Goal: Unclear: Unclear

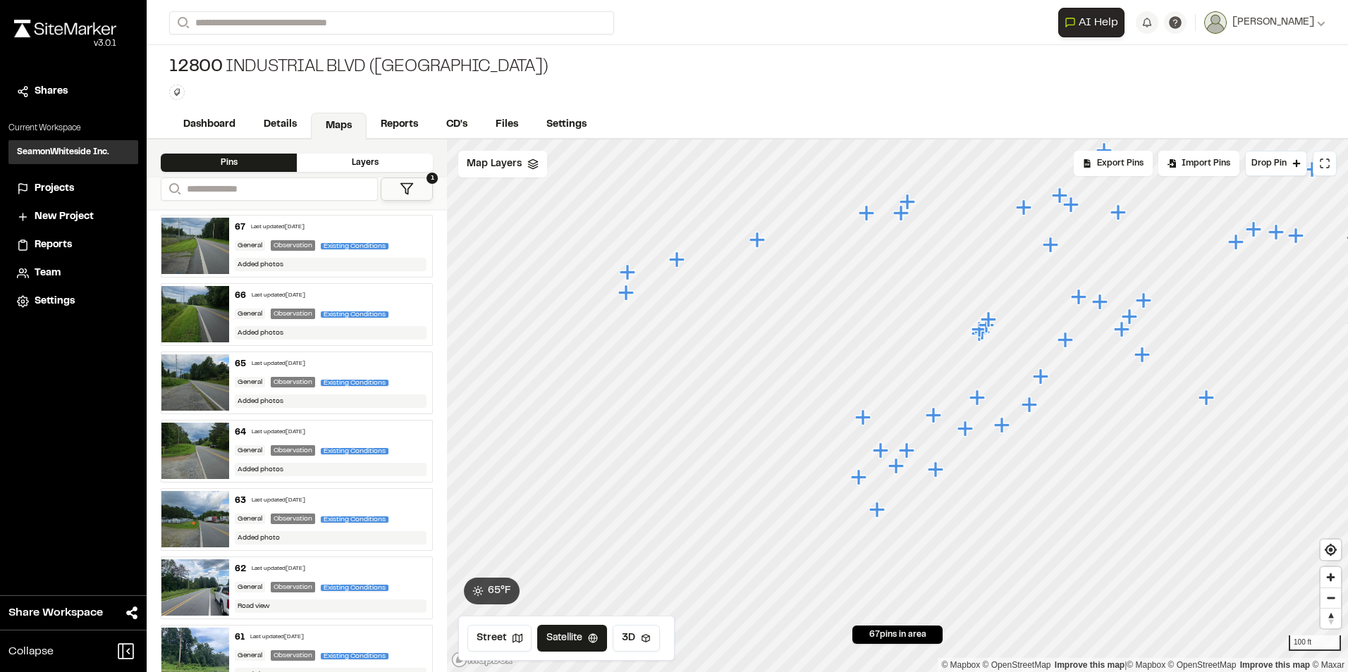
click at [901, 465] on icon "Map marker" at bounding box center [896, 466] width 16 height 16
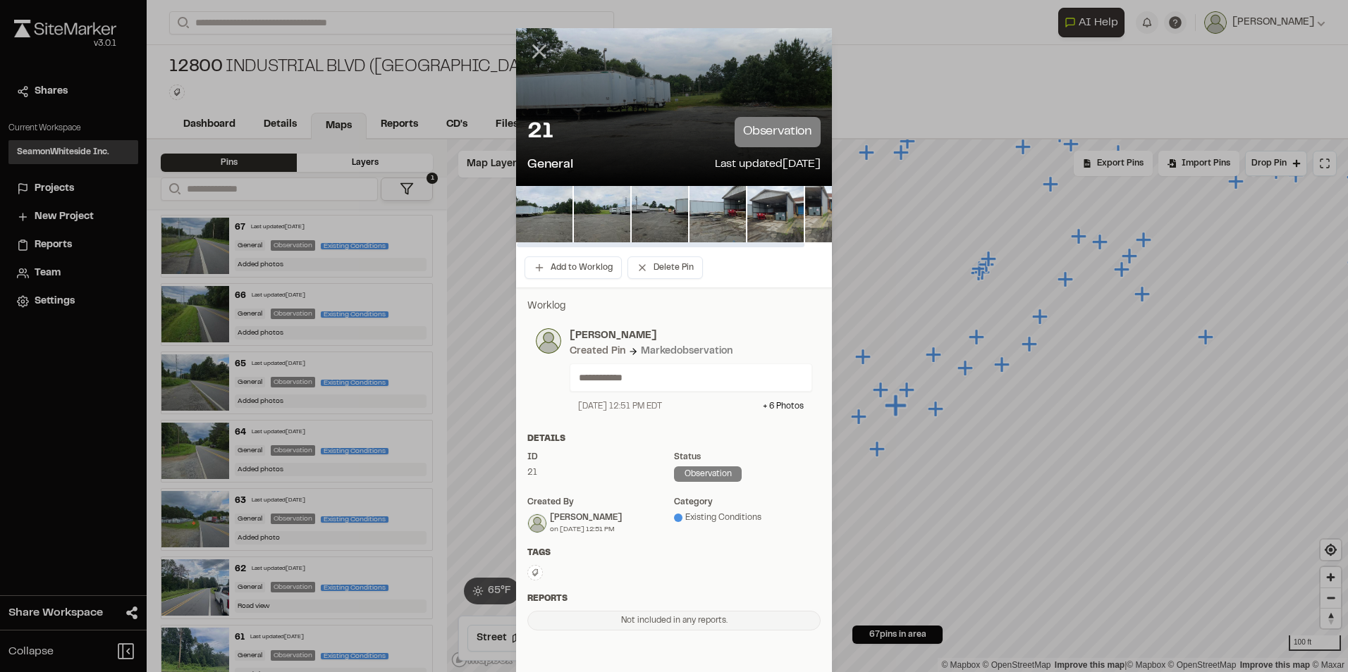
click at [529, 42] on icon at bounding box center [539, 51] width 24 height 24
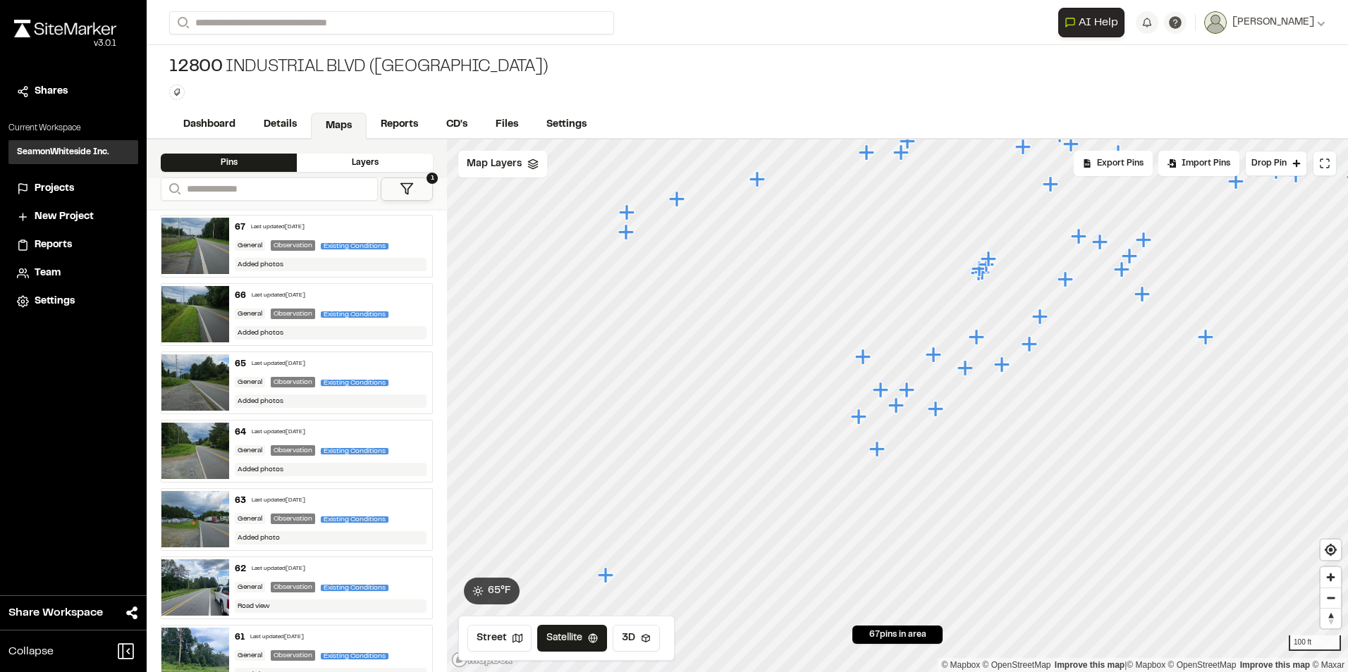
click at [912, 391] on icon "Map marker" at bounding box center [907, 390] width 16 height 16
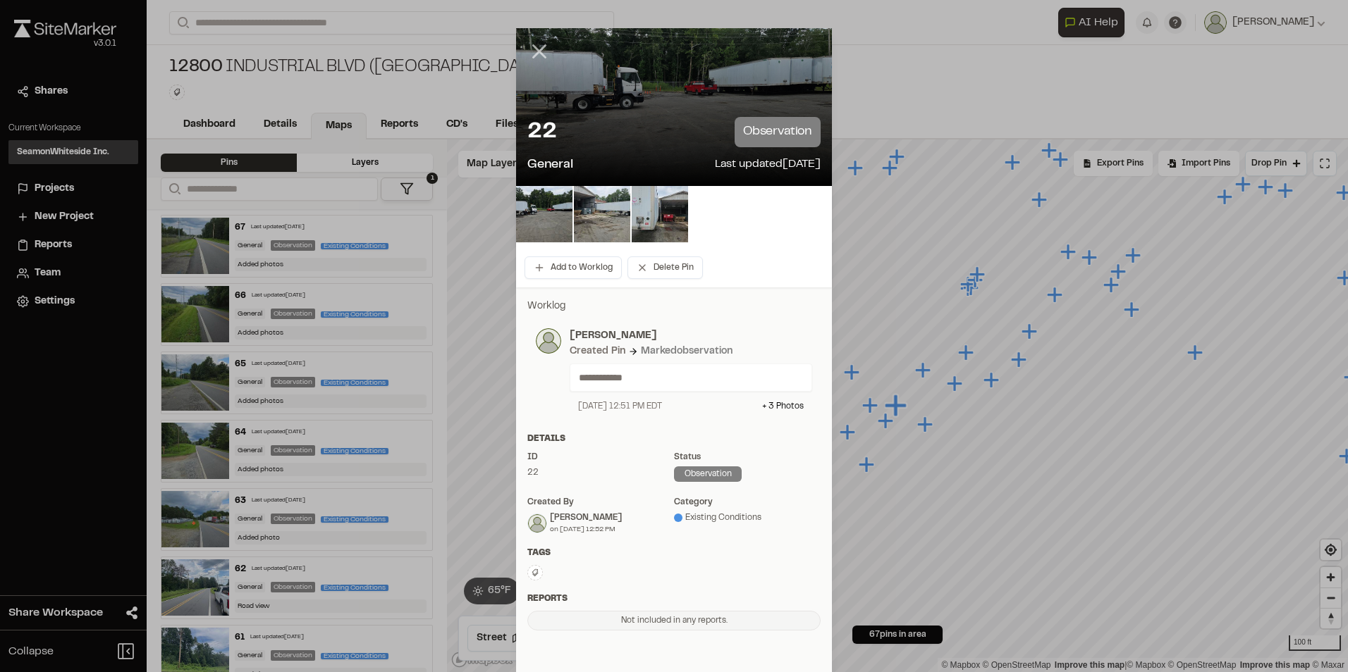
click at [534, 49] on line at bounding box center [540, 52] width 12 height 12
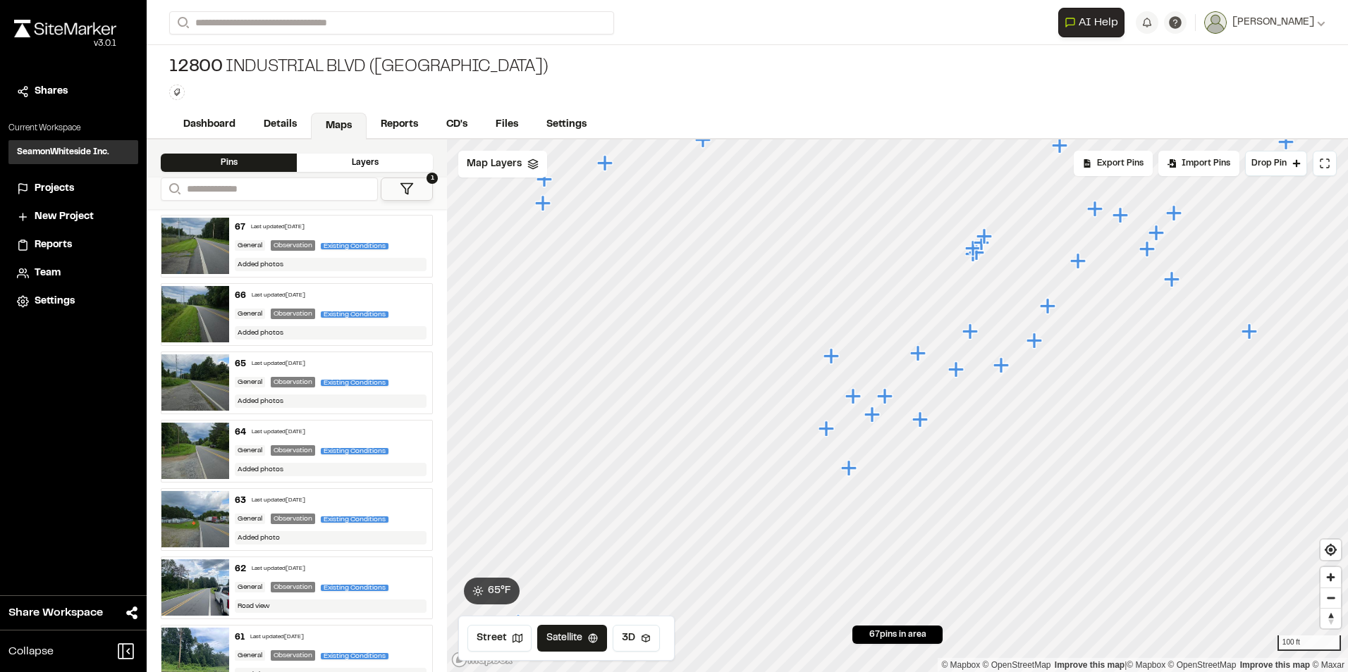
click at [921, 418] on icon "Map marker" at bounding box center [920, 420] width 16 height 16
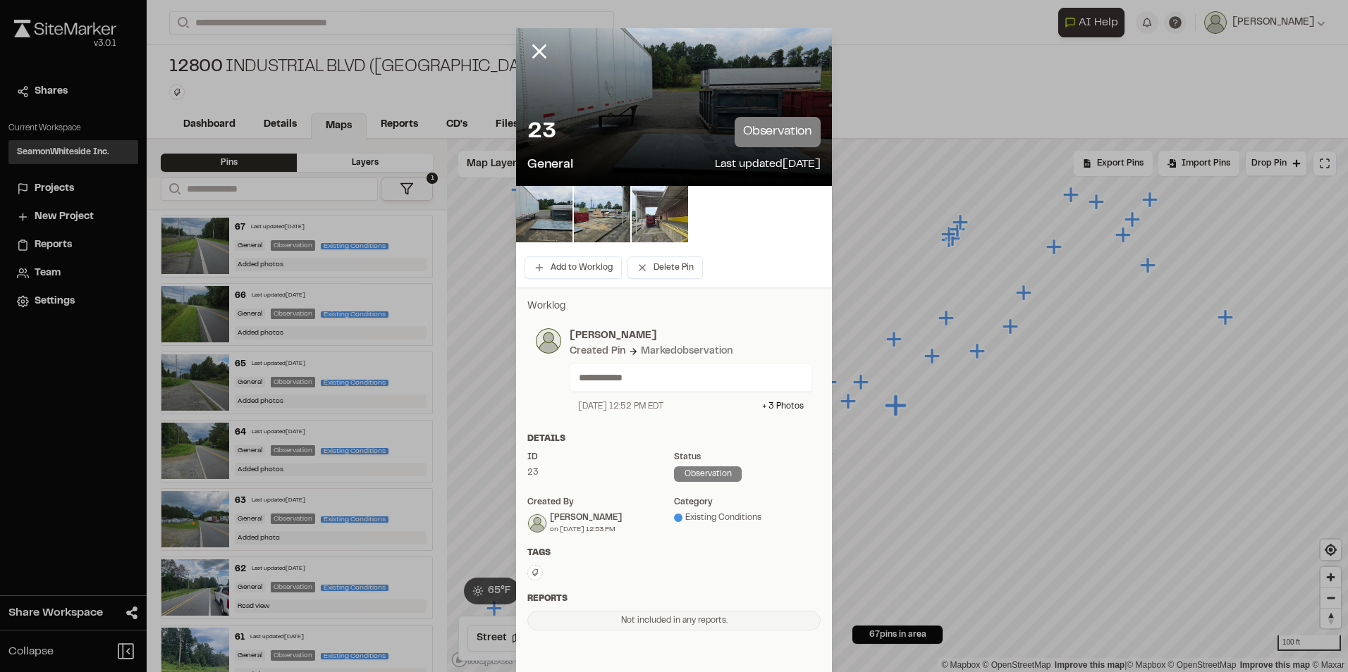
drag, startPoint x: 539, startPoint y: 51, endPoint x: 617, endPoint y: 129, distance: 110.2
click at [539, 52] on icon at bounding box center [539, 51] width 24 height 24
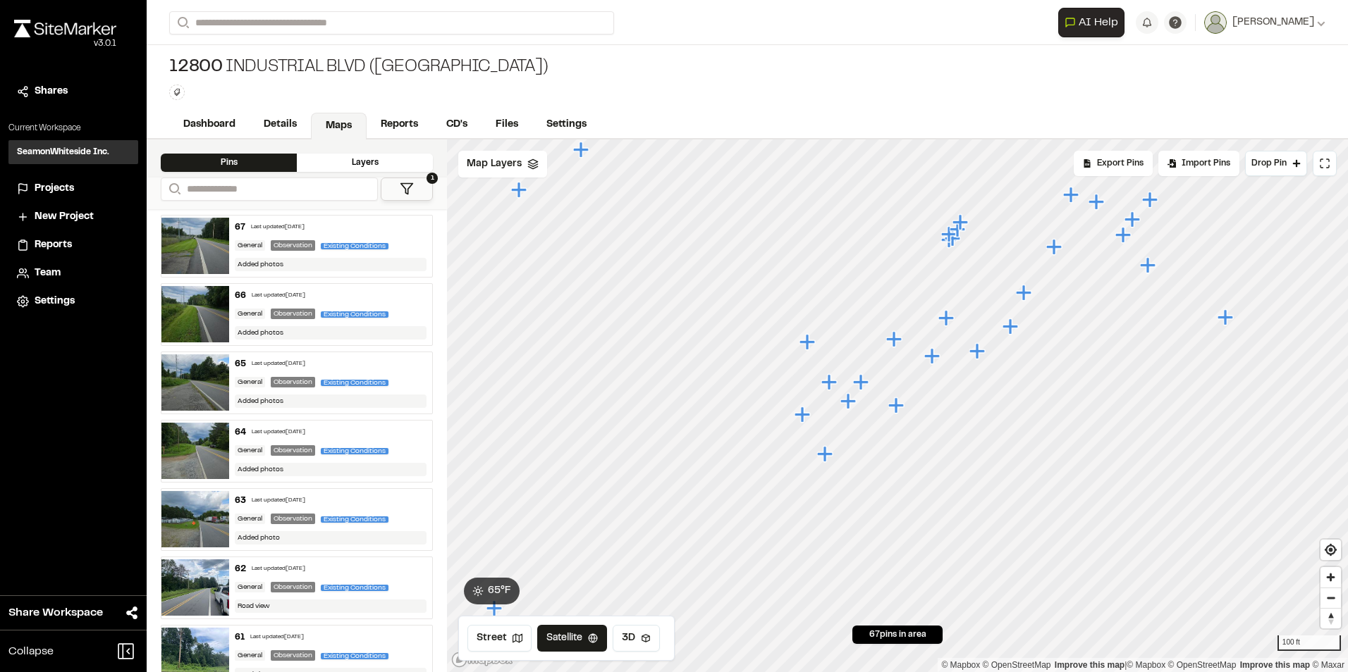
click at [830, 385] on icon "Map marker" at bounding box center [829, 382] width 16 height 16
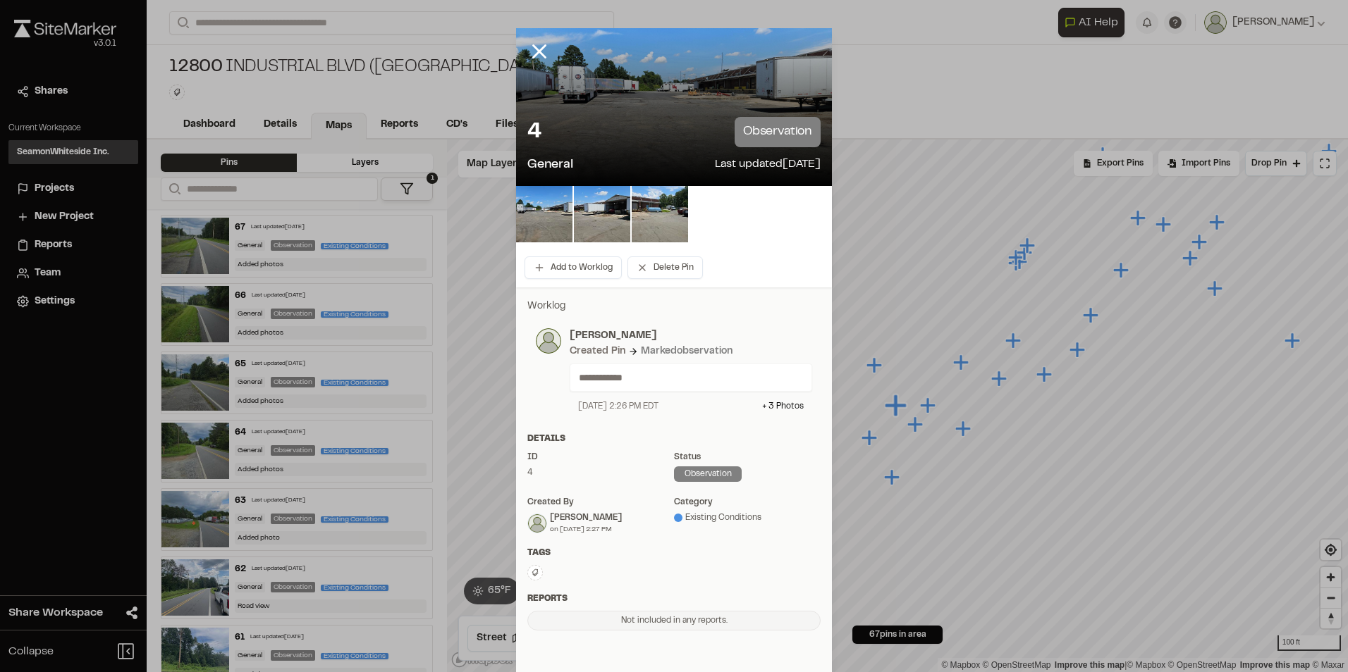
click at [534, 48] on icon at bounding box center [539, 51] width 24 height 24
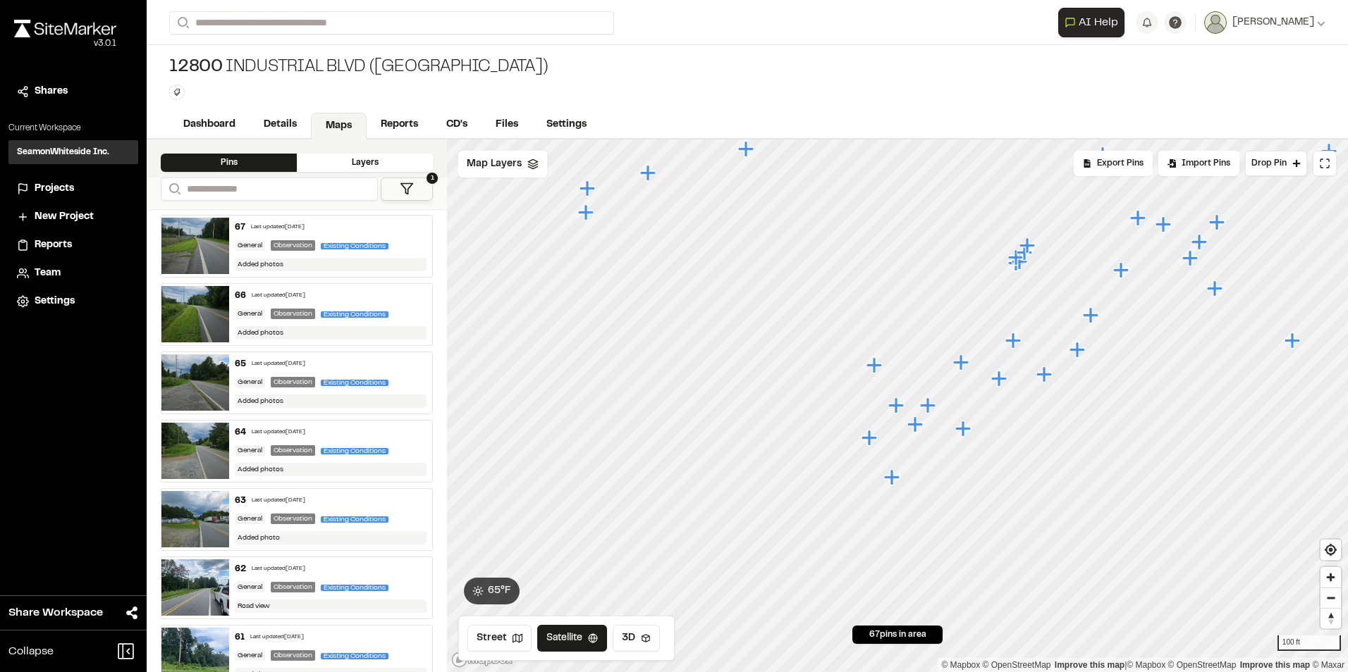
click at [875, 369] on icon "Map marker" at bounding box center [874, 365] width 16 height 16
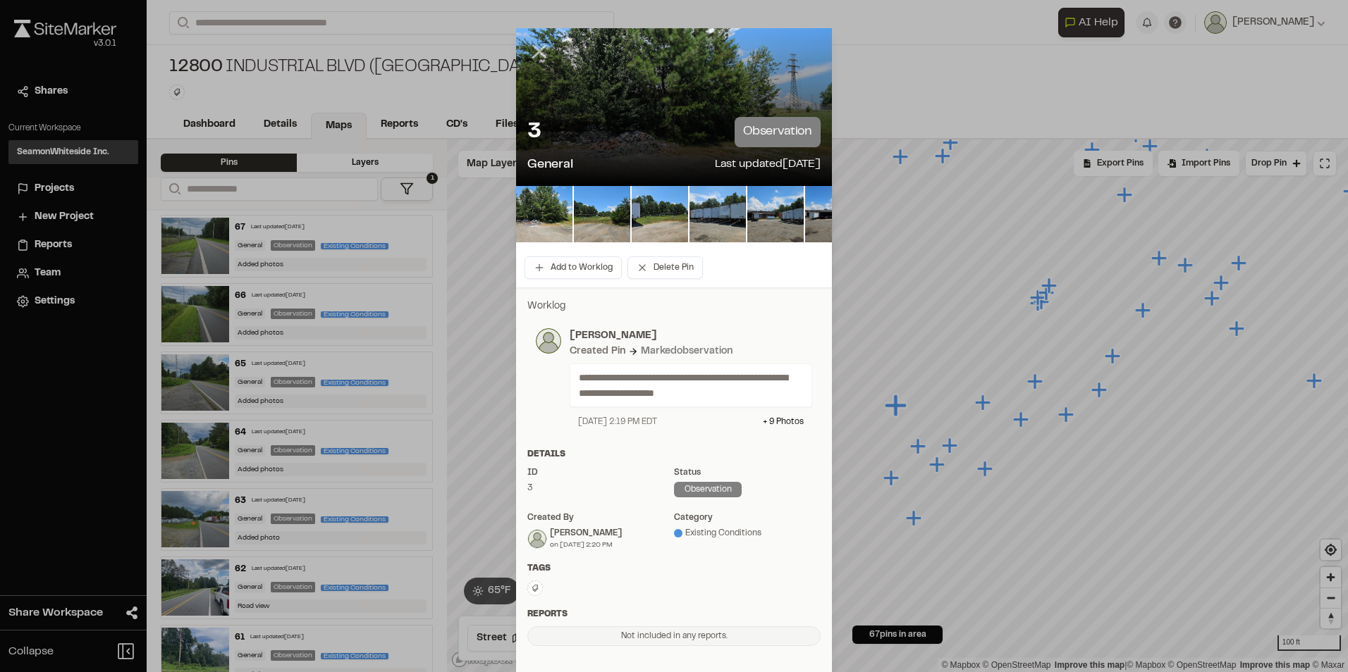
click at [535, 57] on icon at bounding box center [539, 51] width 24 height 24
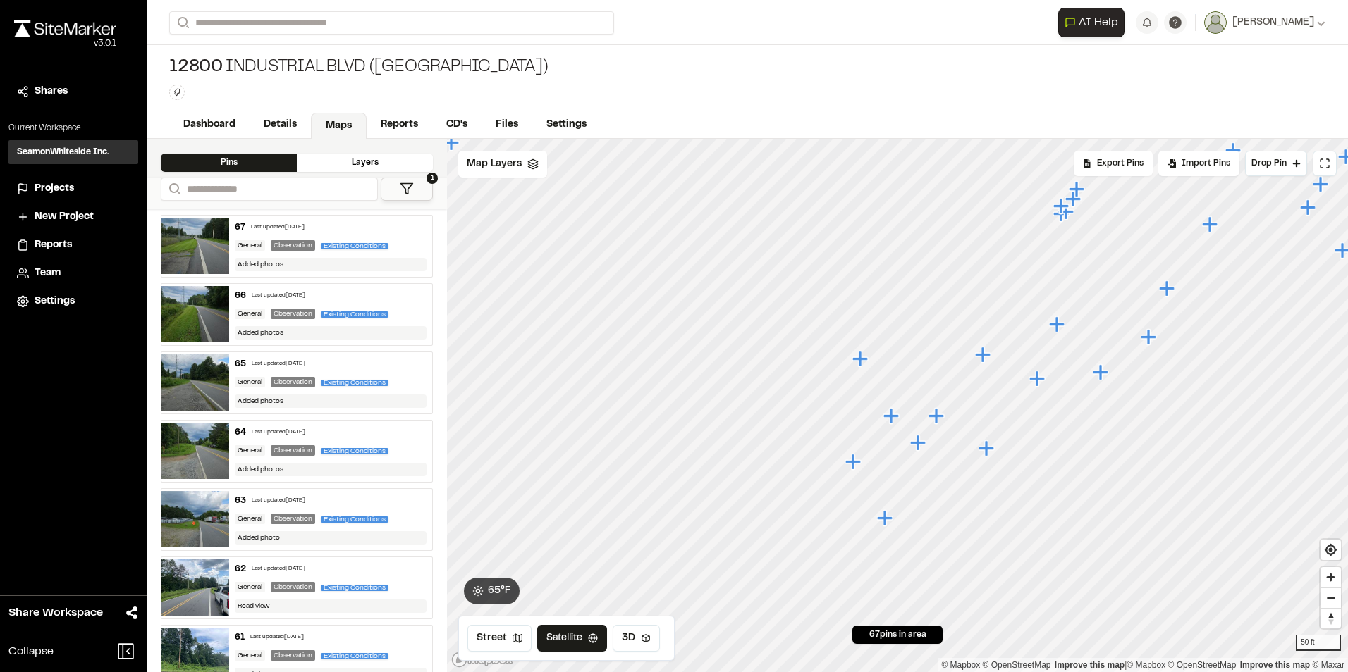
click at [1038, 380] on icon "Map marker" at bounding box center [1037, 379] width 16 height 16
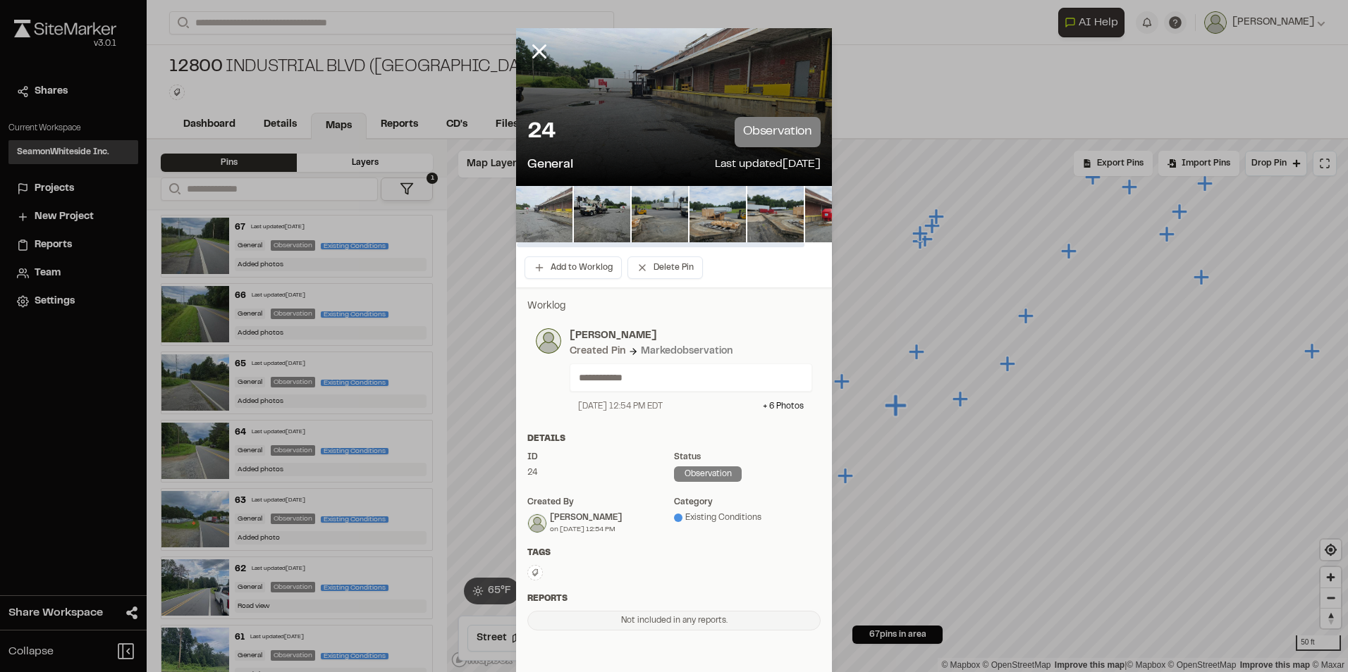
click at [554, 226] on img at bounding box center [544, 214] width 56 height 56
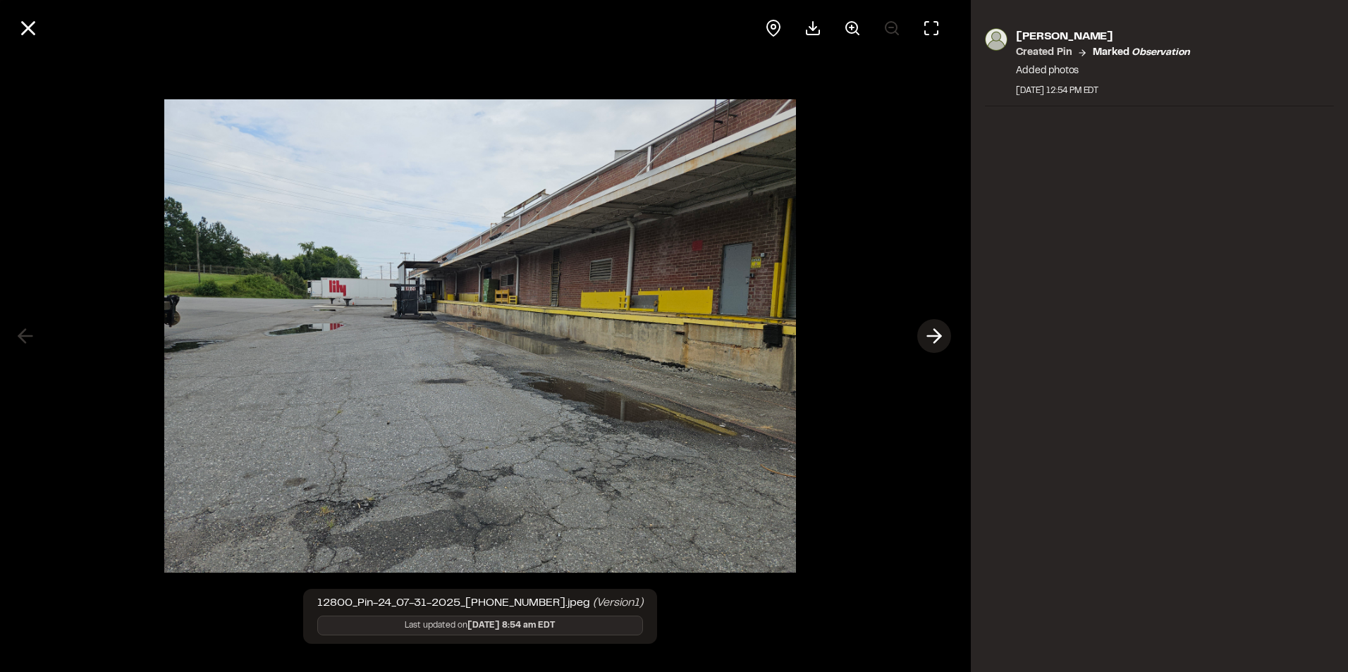
click at [930, 335] on icon at bounding box center [934, 336] width 23 height 24
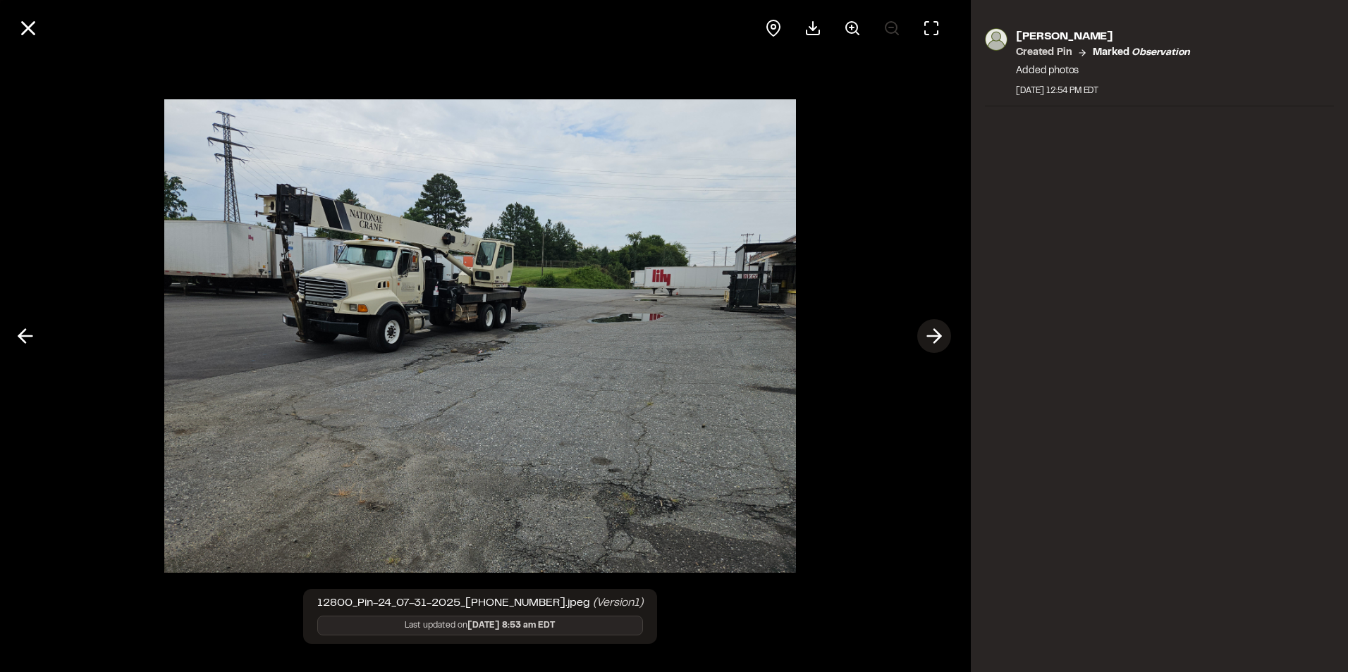
click at [930, 334] on icon at bounding box center [934, 336] width 23 height 24
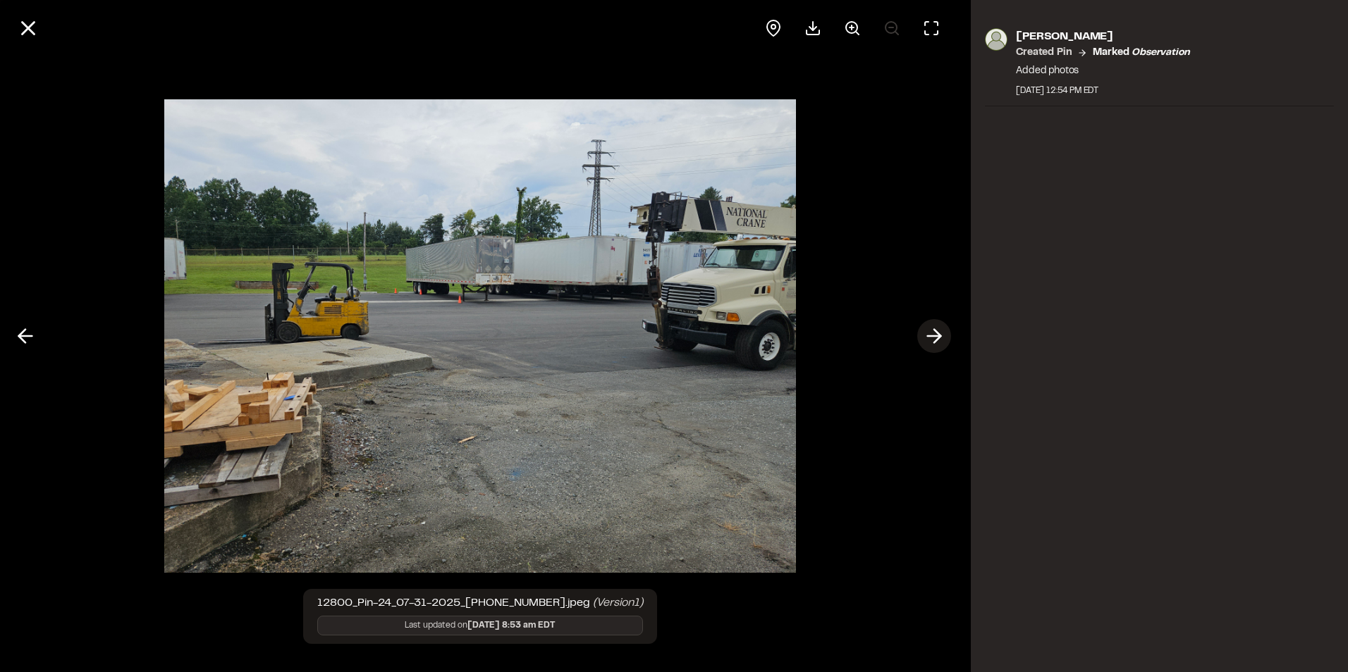
click at [930, 334] on icon at bounding box center [934, 336] width 23 height 24
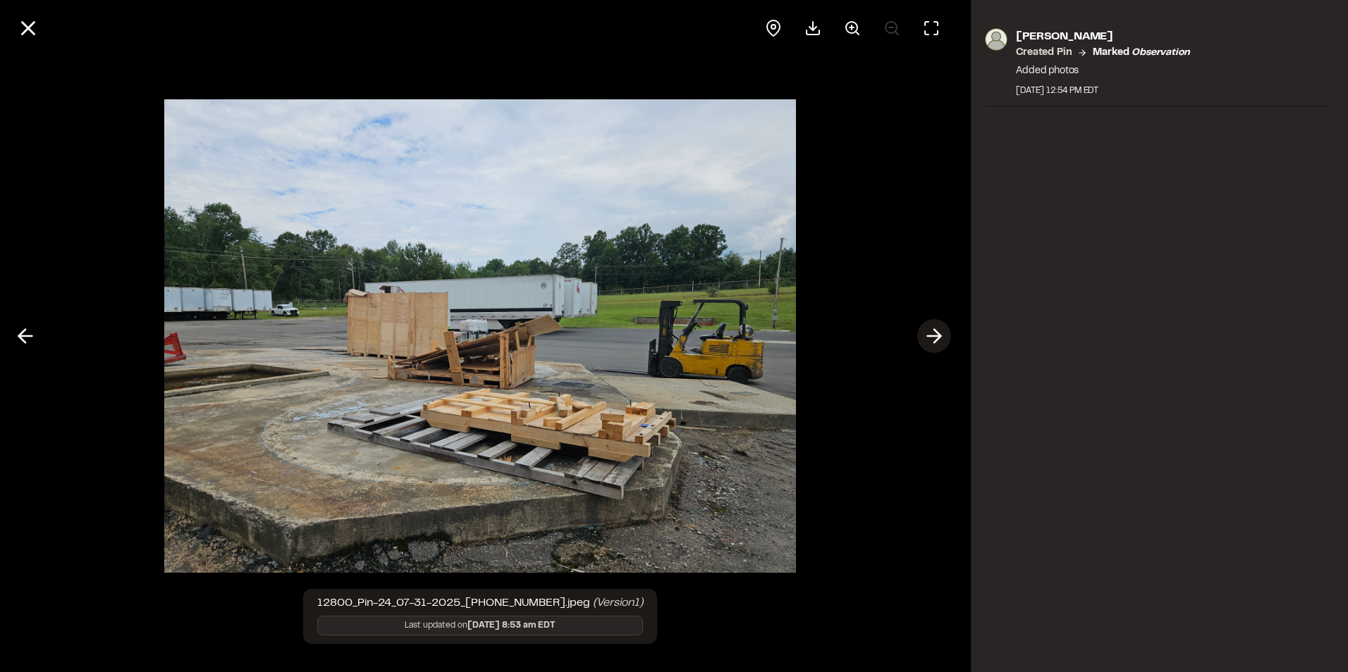
click at [930, 334] on icon at bounding box center [934, 336] width 23 height 24
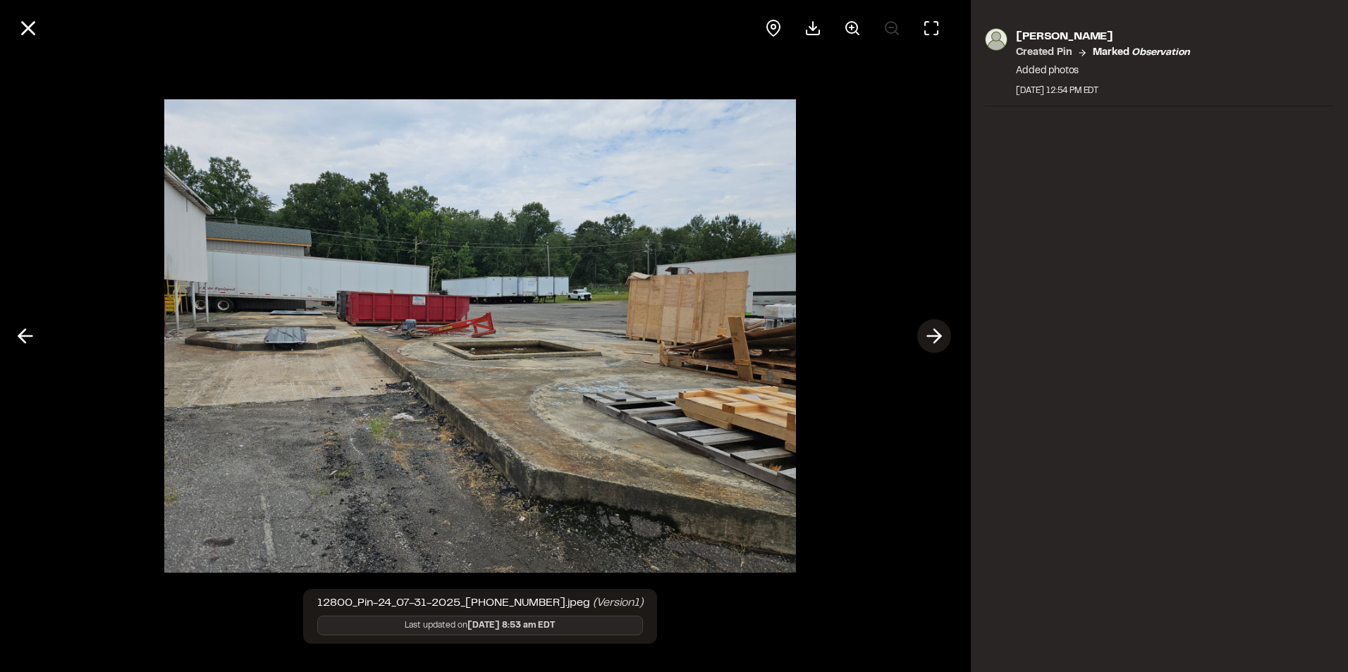
click at [930, 334] on icon at bounding box center [934, 336] width 23 height 24
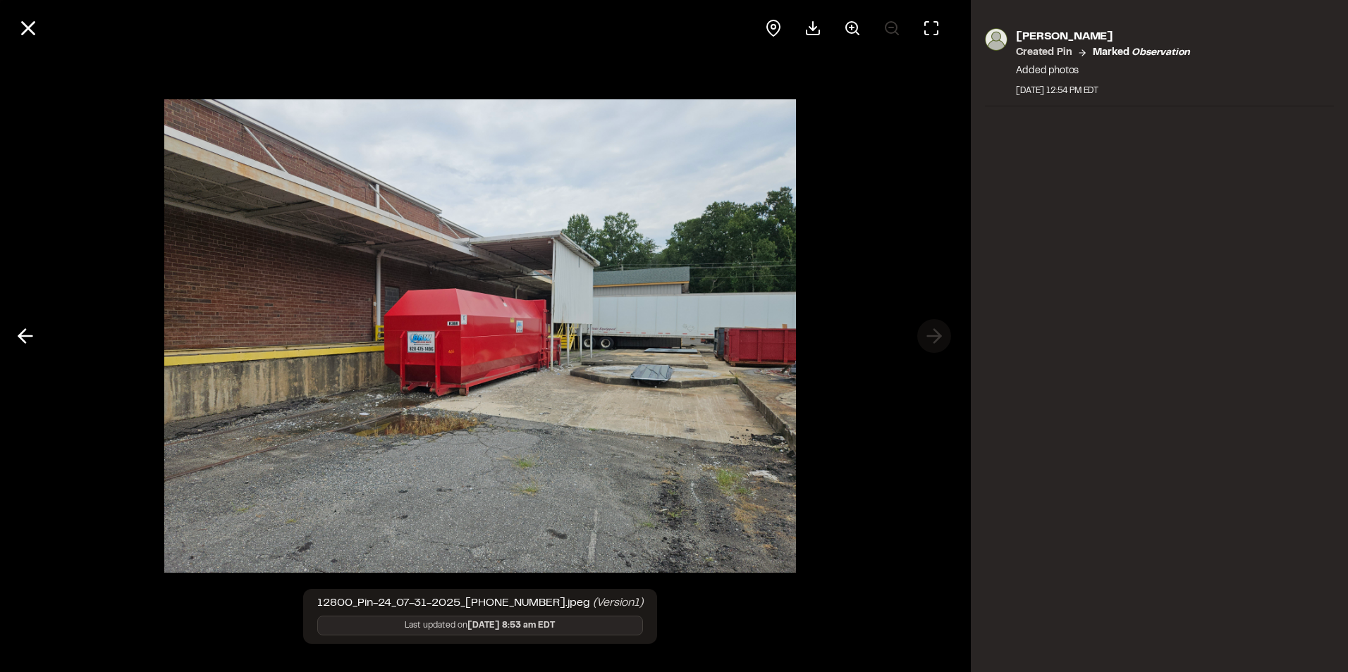
click at [930, 334] on div at bounding box center [479, 336] width 959 height 672
click at [30, 30] on line at bounding box center [29, 29] width 12 height 12
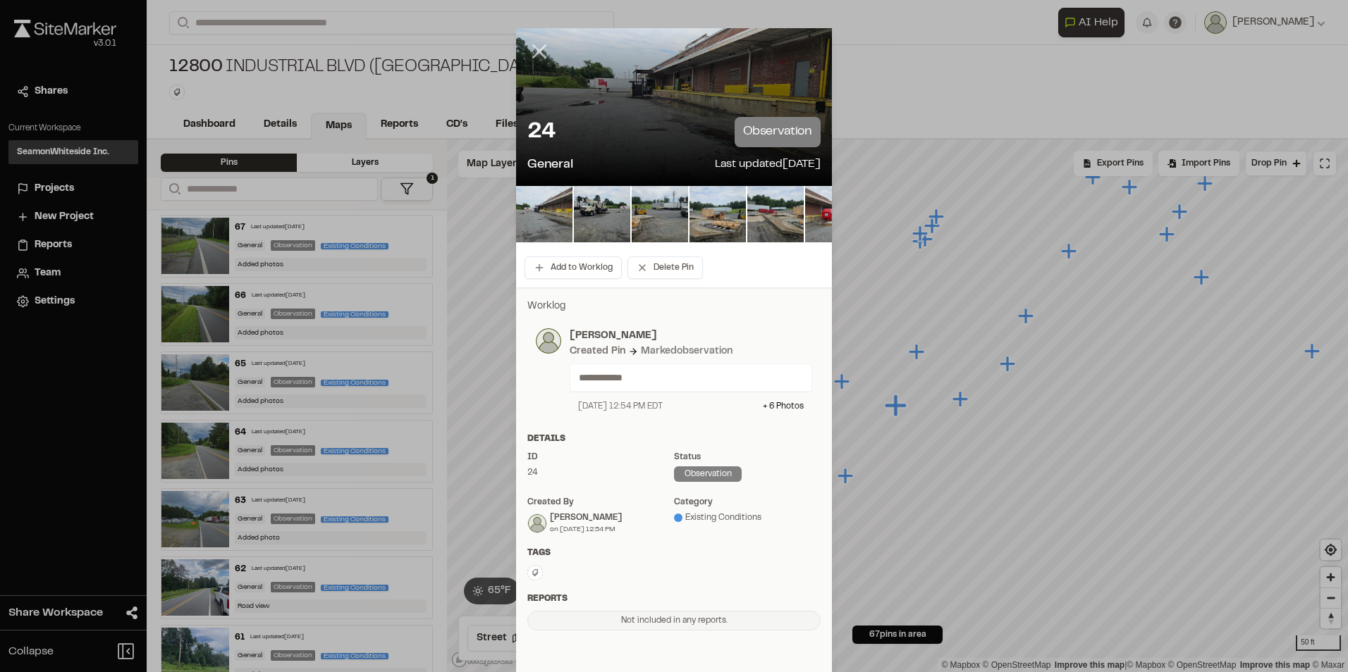
click at [527, 55] on icon at bounding box center [539, 51] width 24 height 24
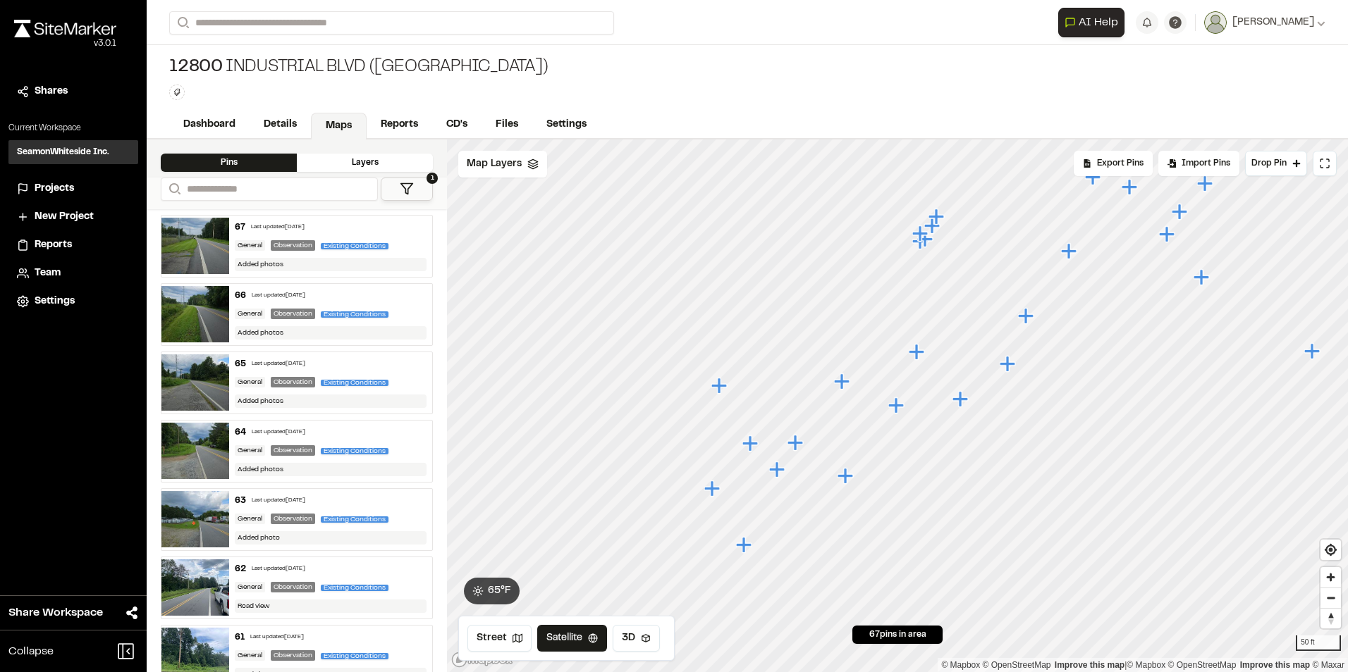
click at [842, 384] on icon "Map marker" at bounding box center [842, 382] width 16 height 16
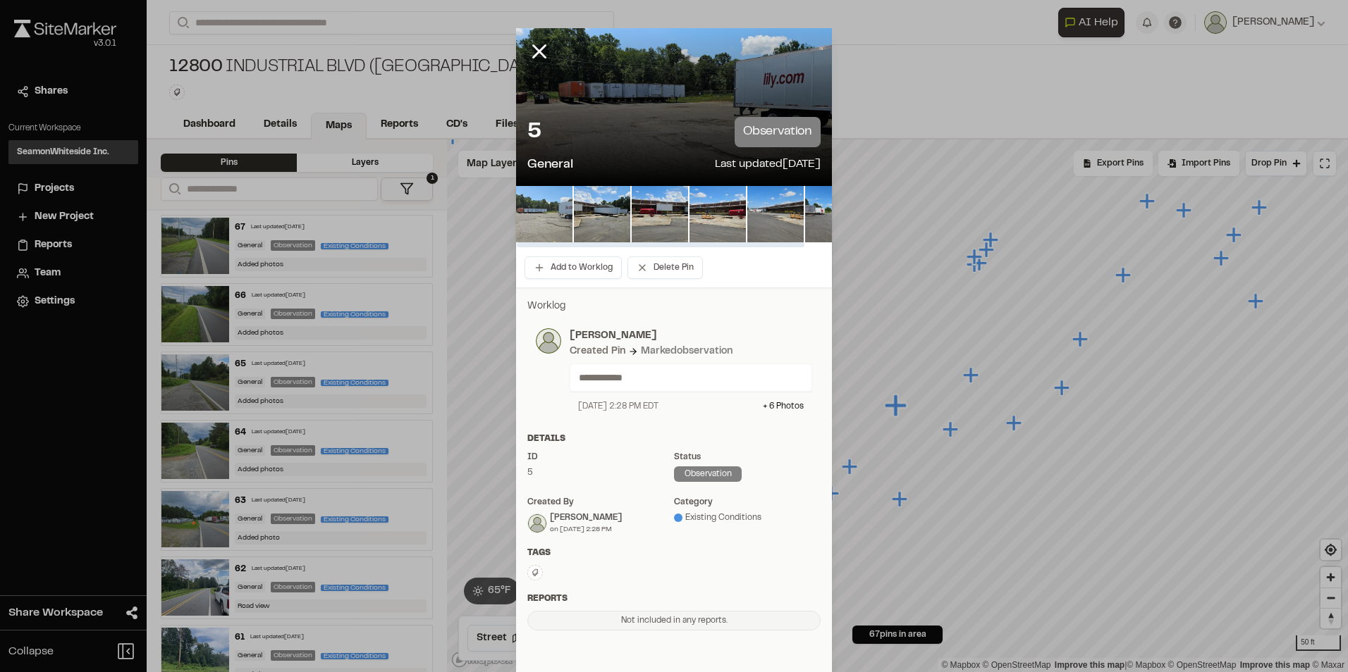
click at [537, 209] on img at bounding box center [544, 214] width 56 height 56
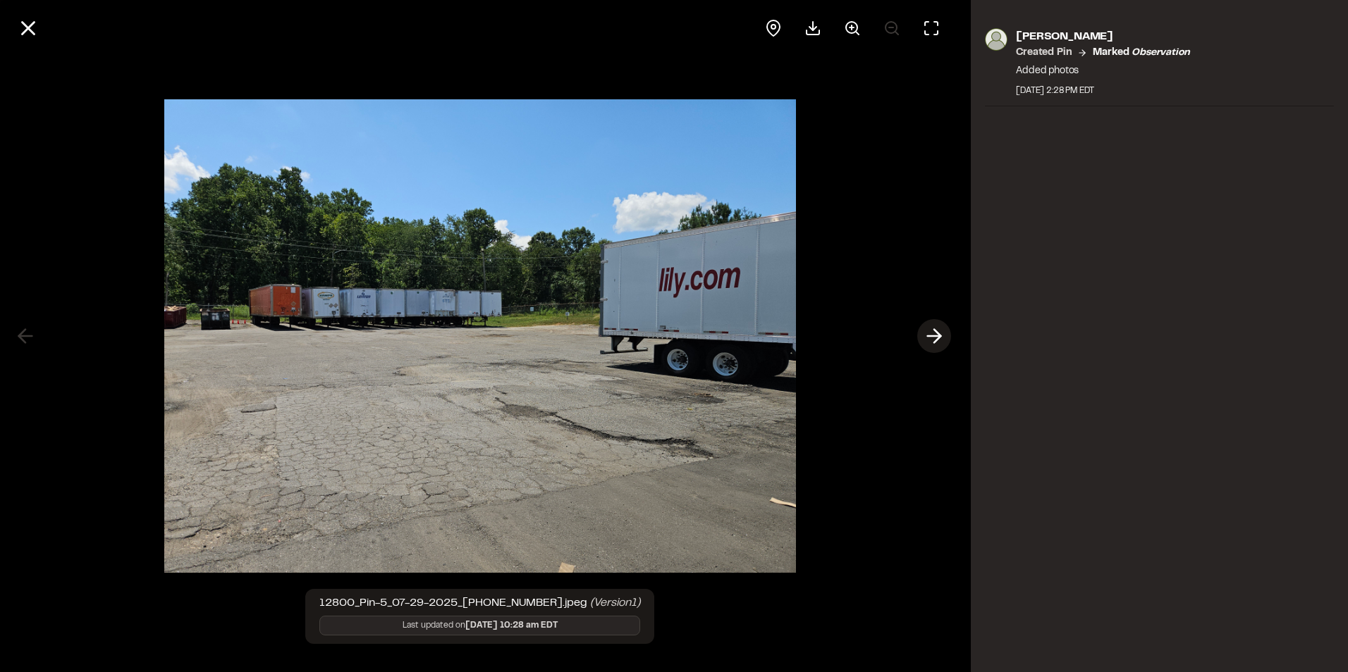
click at [947, 333] on button at bounding box center [934, 336] width 34 height 34
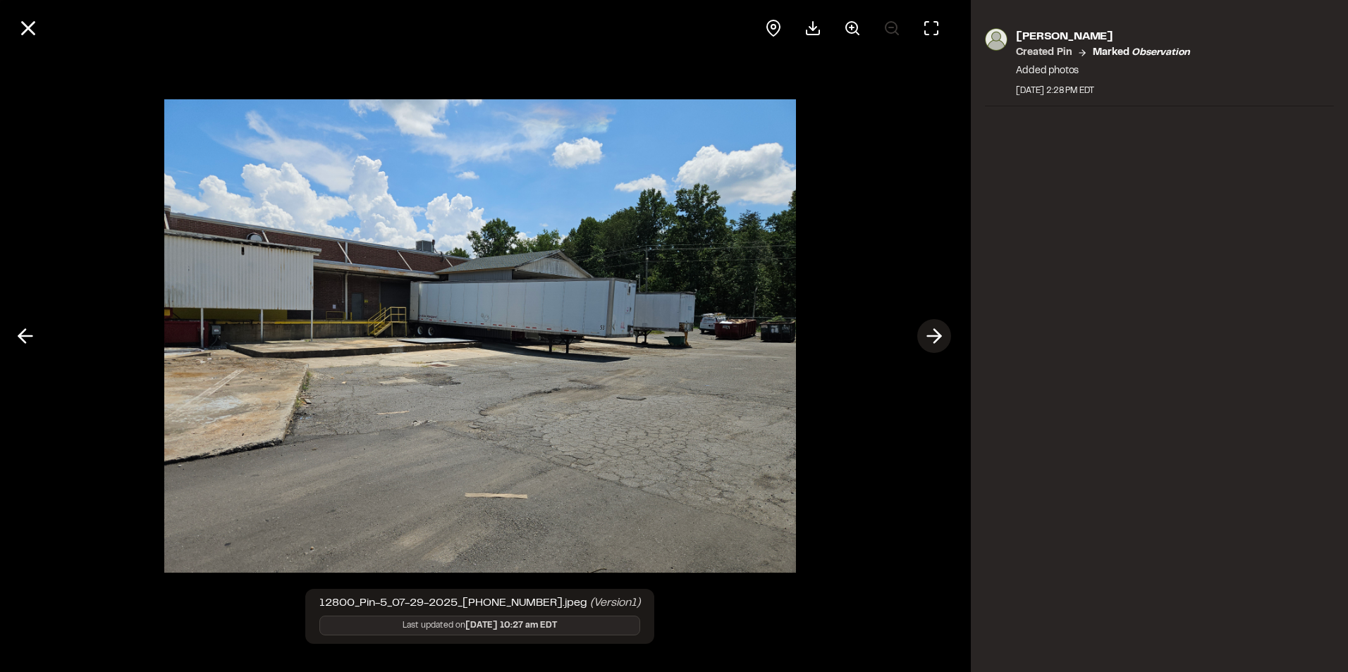
click at [947, 333] on button at bounding box center [934, 336] width 34 height 34
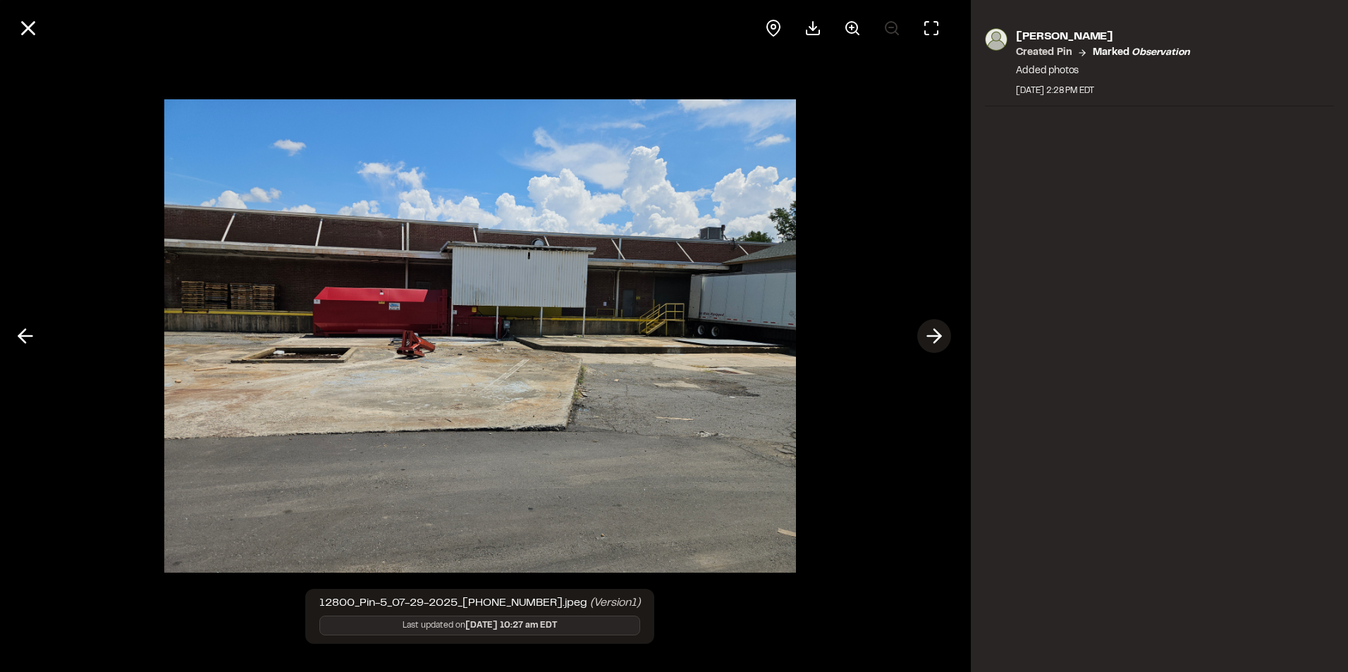
click at [942, 338] on icon at bounding box center [934, 336] width 23 height 24
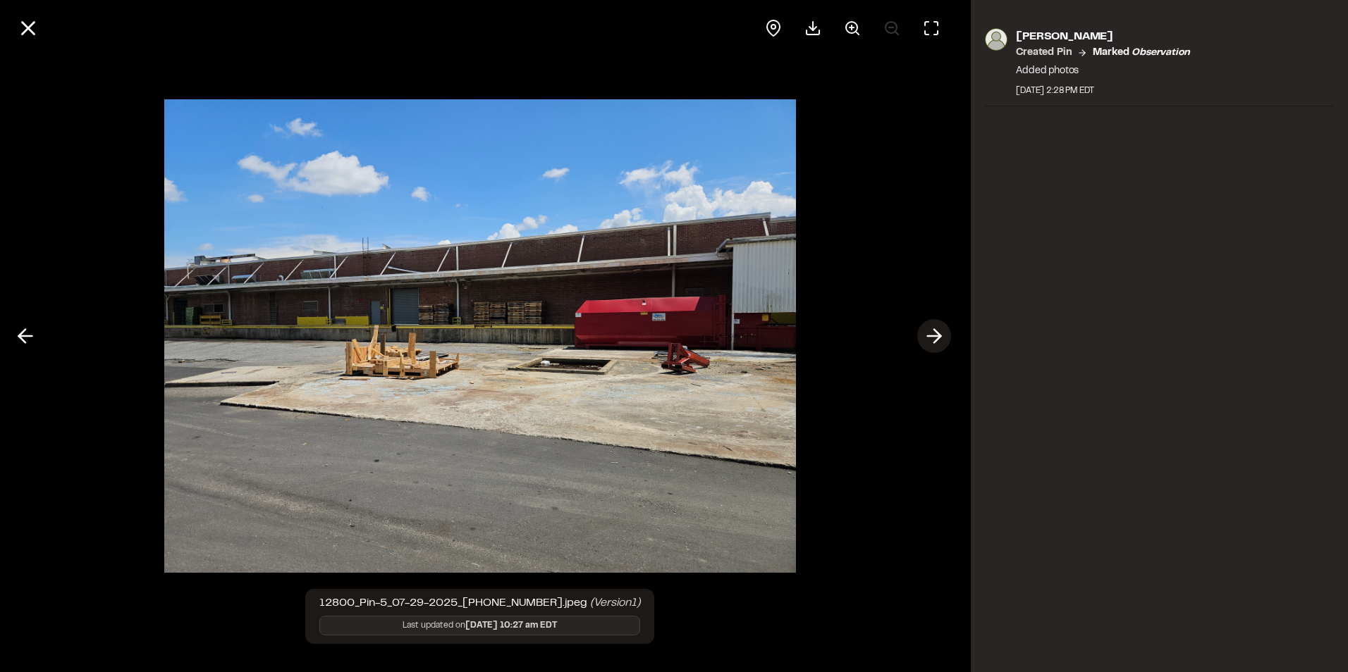
click at [942, 338] on icon at bounding box center [934, 336] width 23 height 24
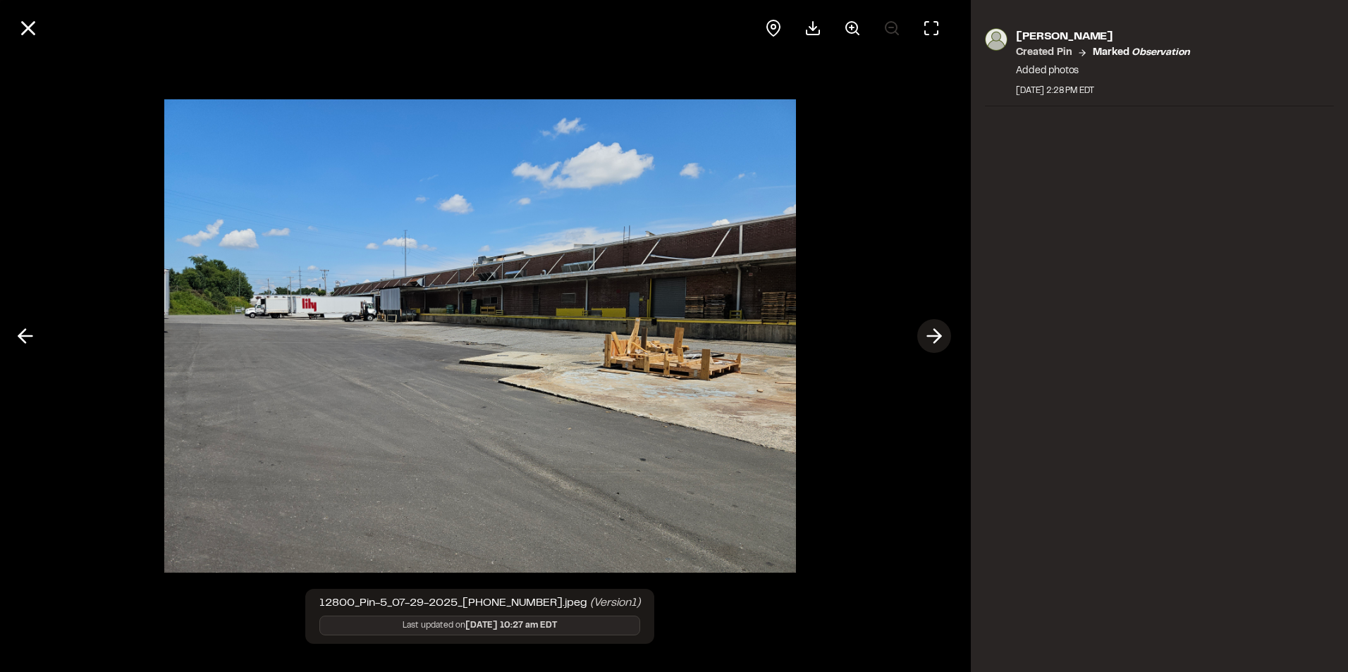
click at [942, 338] on icon at bounding box center [934, 336] width 23 height 24
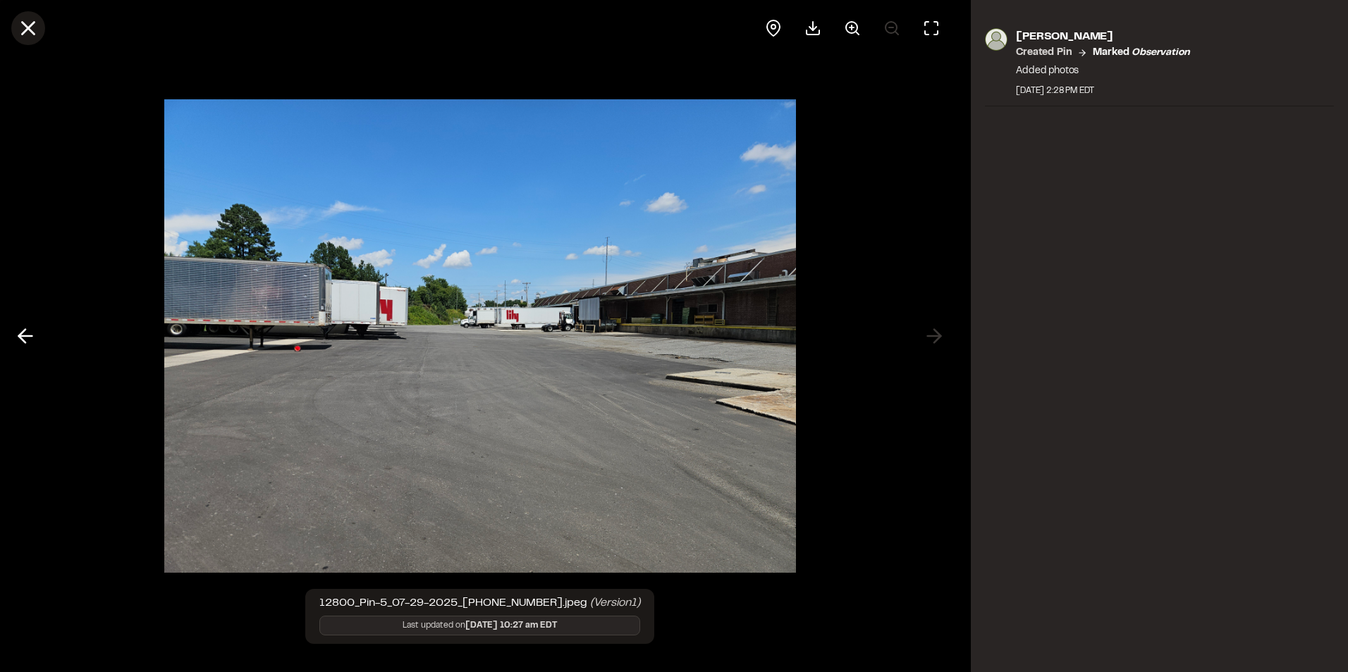
click at [36, 29] on icon at bounding box center [28, 28] width 24 height 24
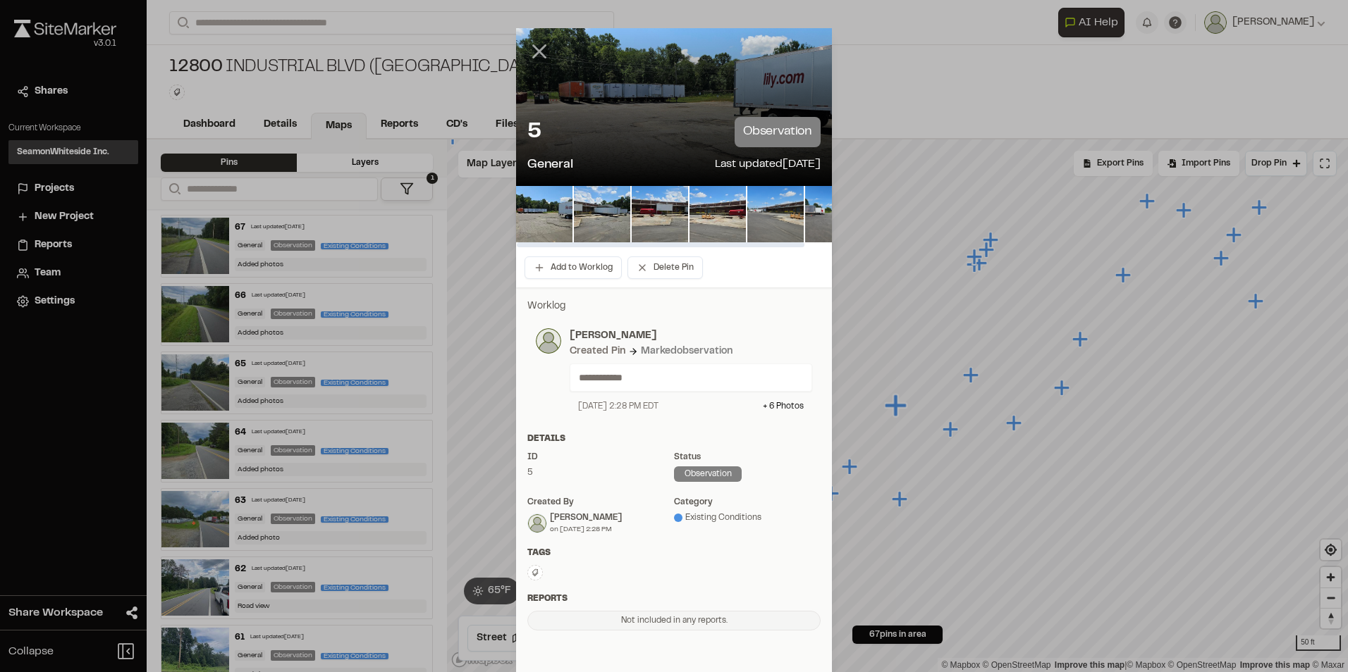
click at [537, 51] on icon at bounding box center [539, 51] width 24 height 24
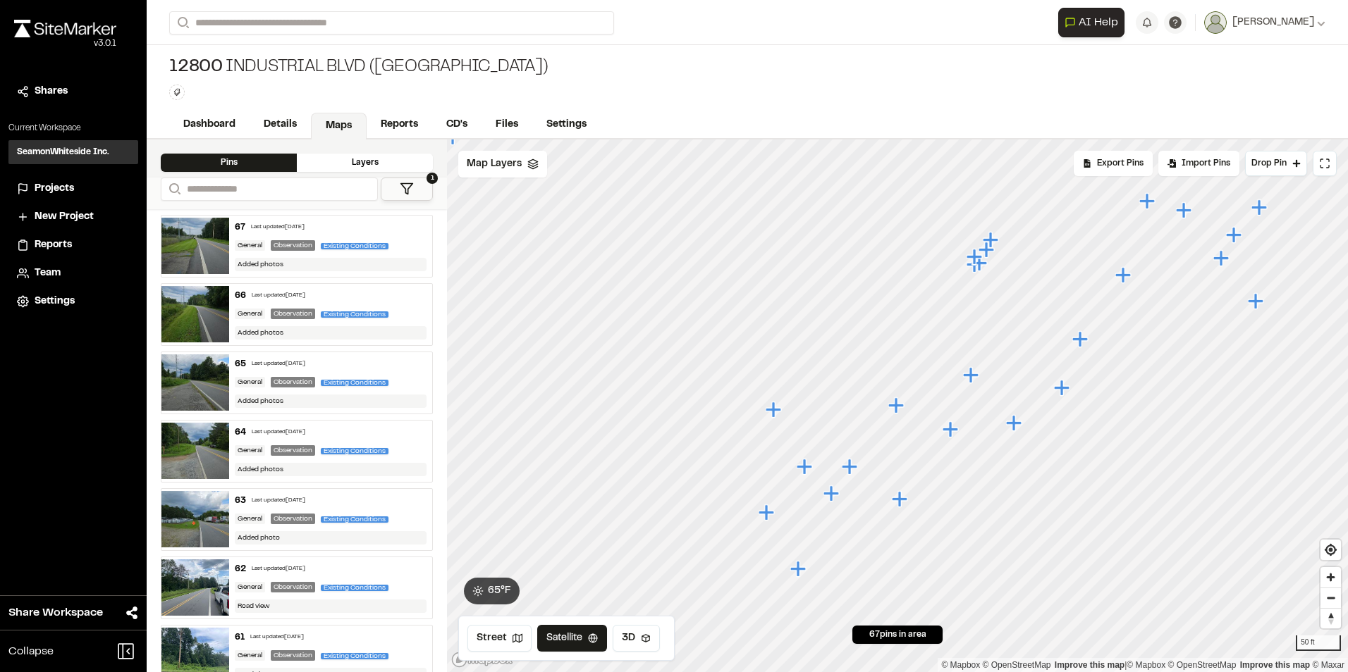
click at [835, 496] on icon "Map marker" at bounding box center [831, 494] width 16 height 16
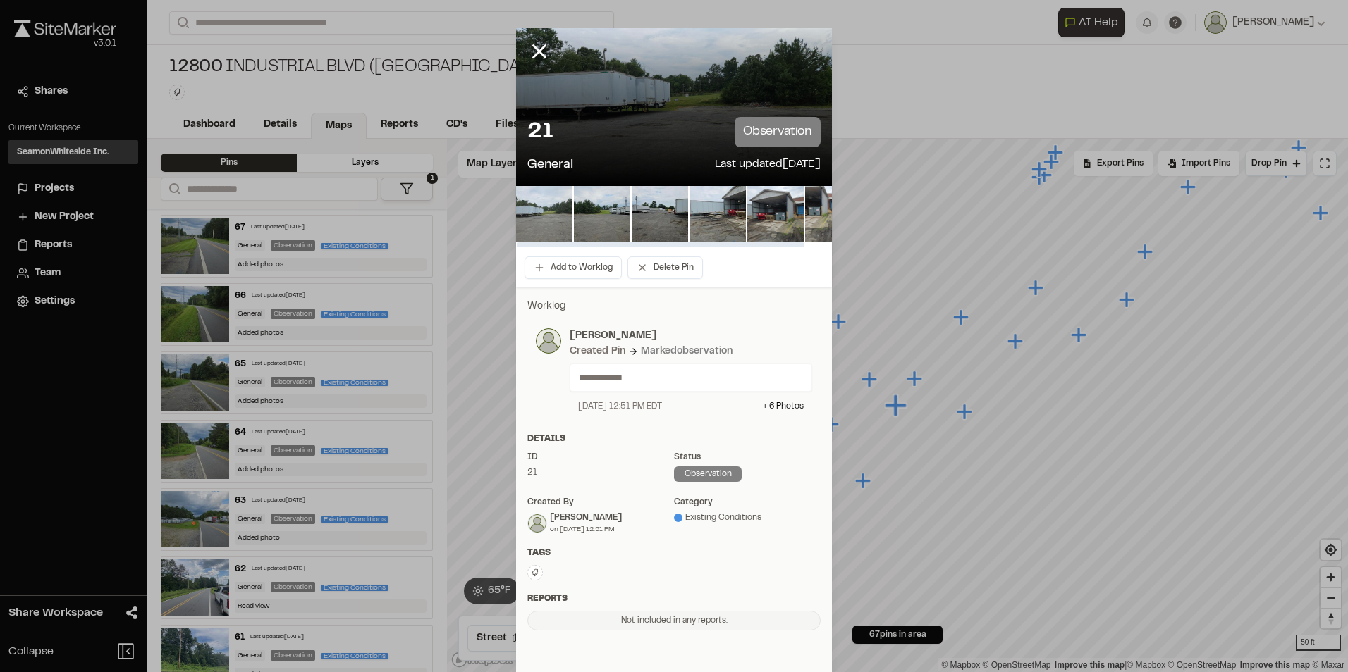
click at [552, 220] on img at bounding box center [544, 214] width 56 height 56
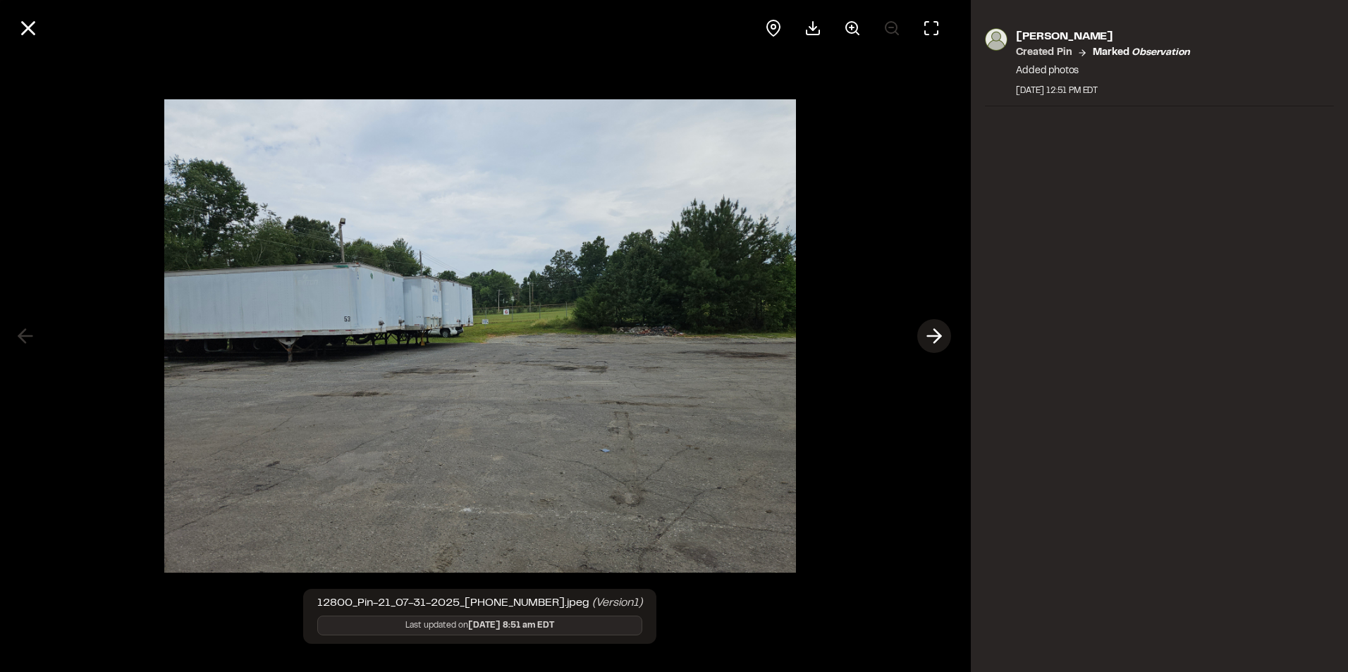
click at [938, 333] on polyline at bounding box center [937, 336] width 6 height 13
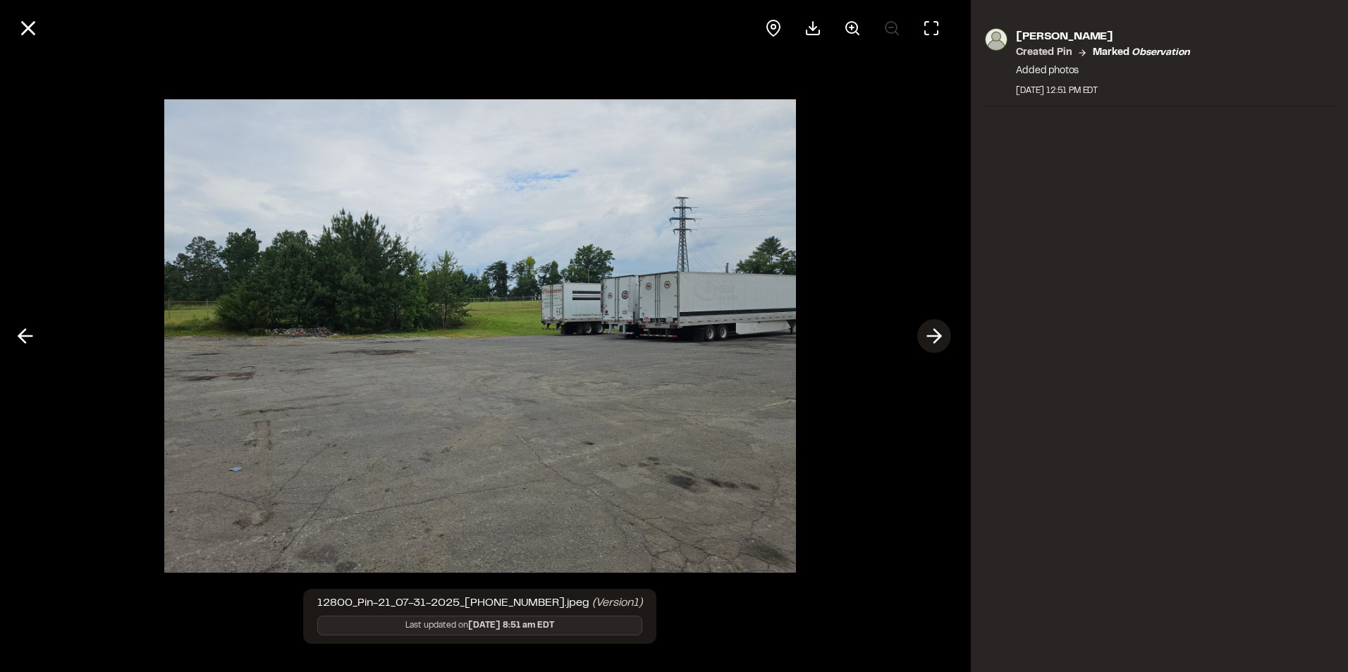
click at [938, 333] on polyline at bounding box center [937, 336] width 6 height 13
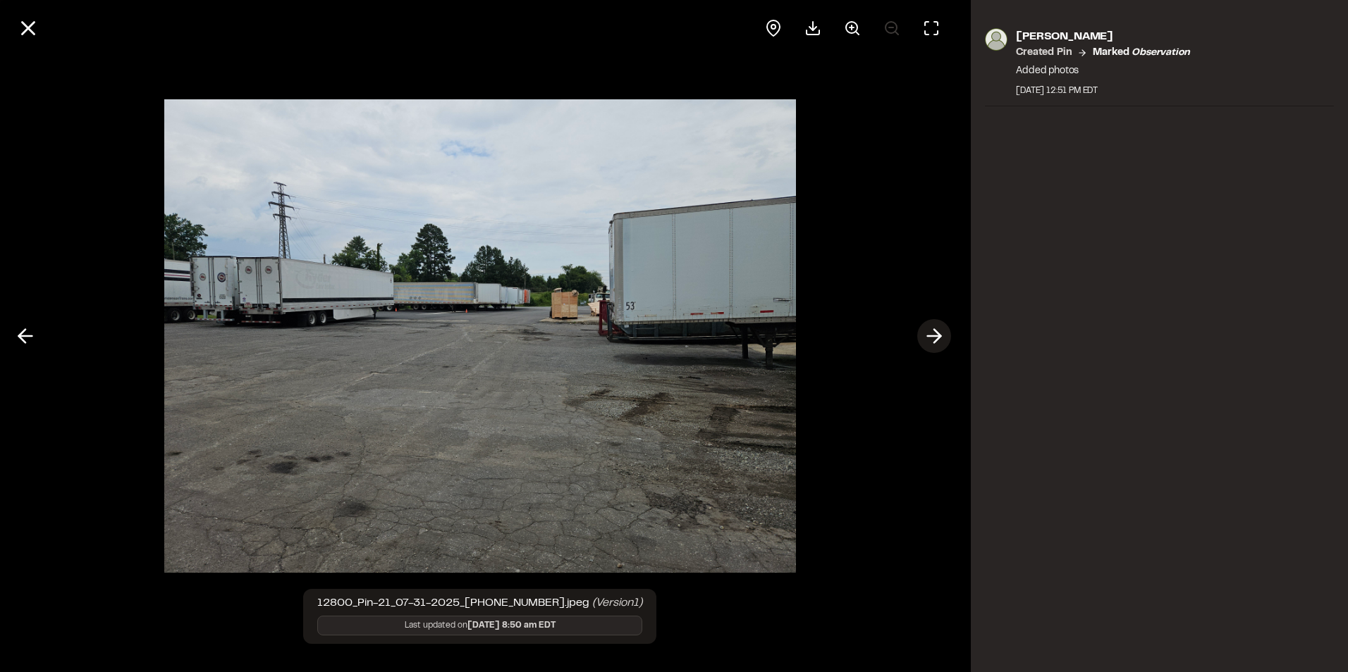
click at [938, 333] on polyline at bounding box center [937, 336] width 6 height 13
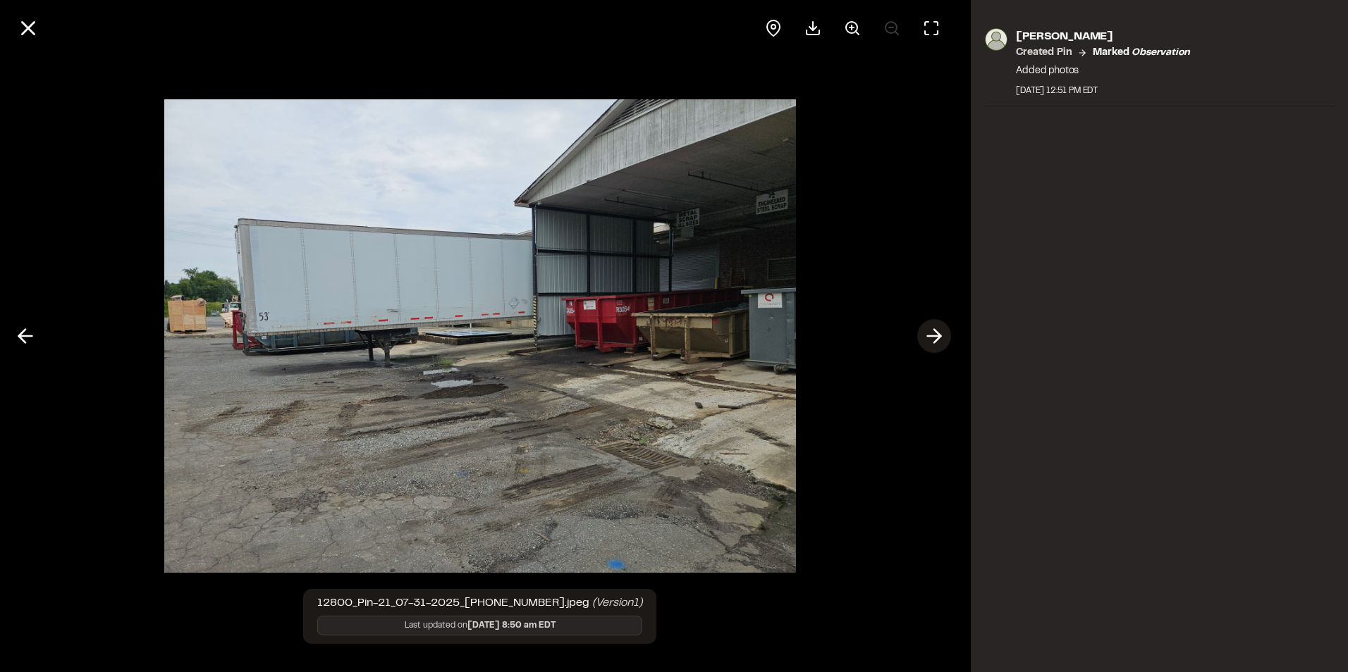
click at [938, 333] on polyline at bounding box center [937, 336] width 6 height 13
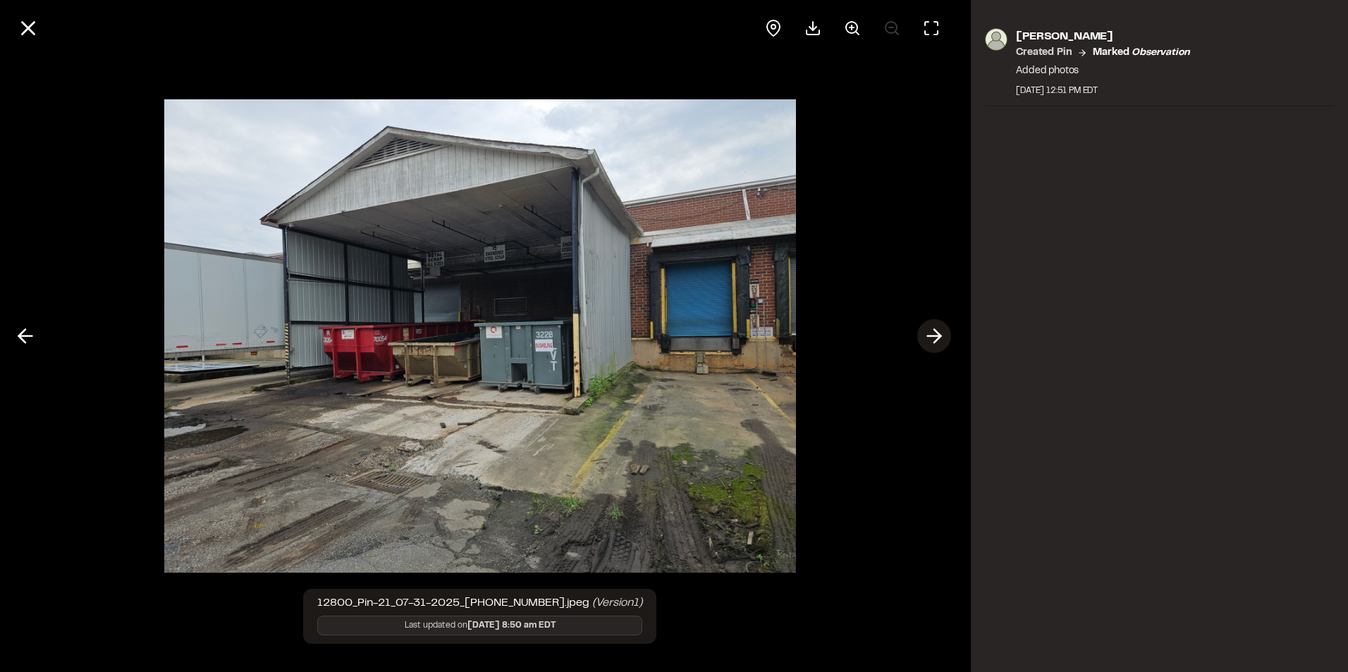
click at [932, 338] on icon at bounding box center [934, 336] width 23 height 24
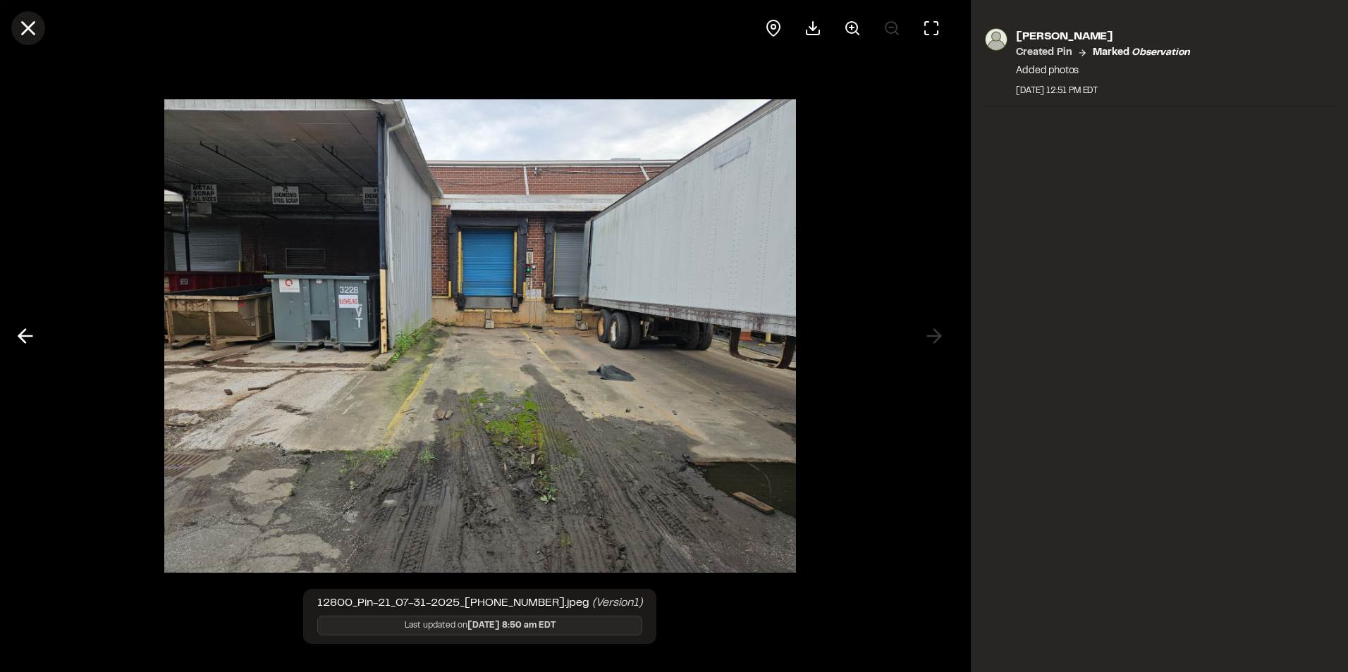
click at [34, 30] on icon at bounding box center [28, 28] width 24 height 24
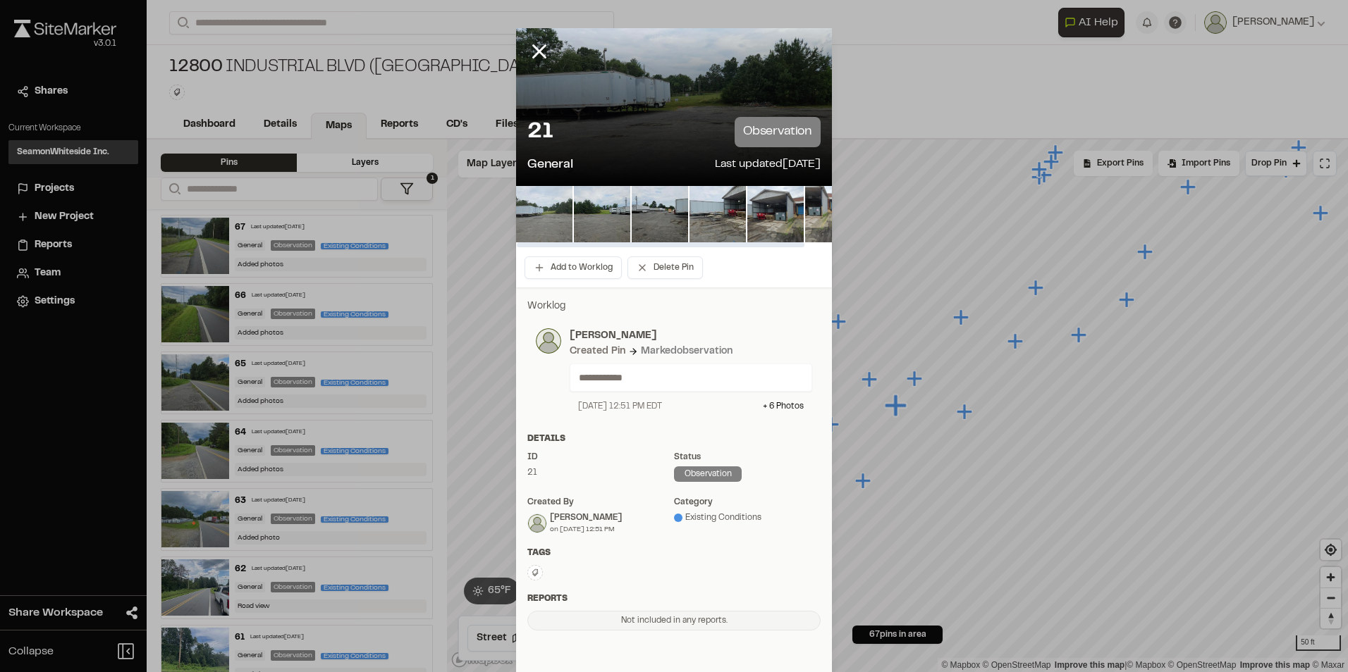
click at [553, 213] on img at bounding box center [544, 214] width 56 height 56
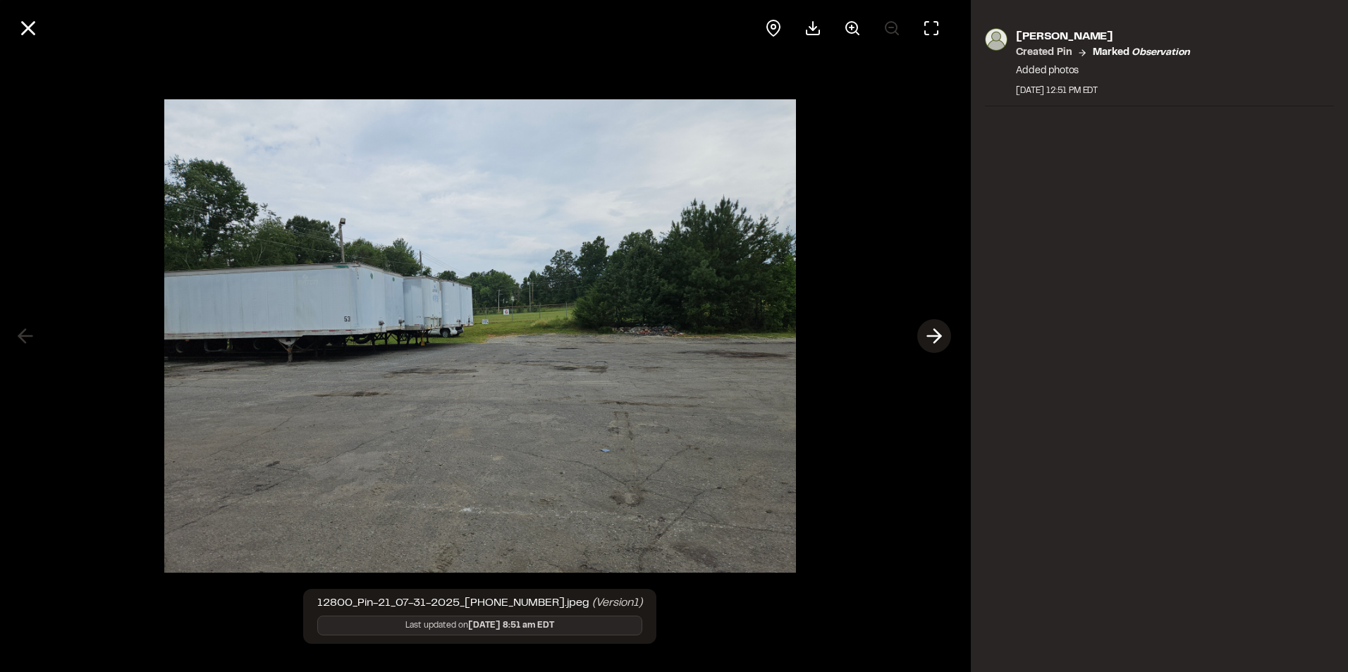
click at [940, 338] on polyline at bounding box center [937, 336] width 6 height 13
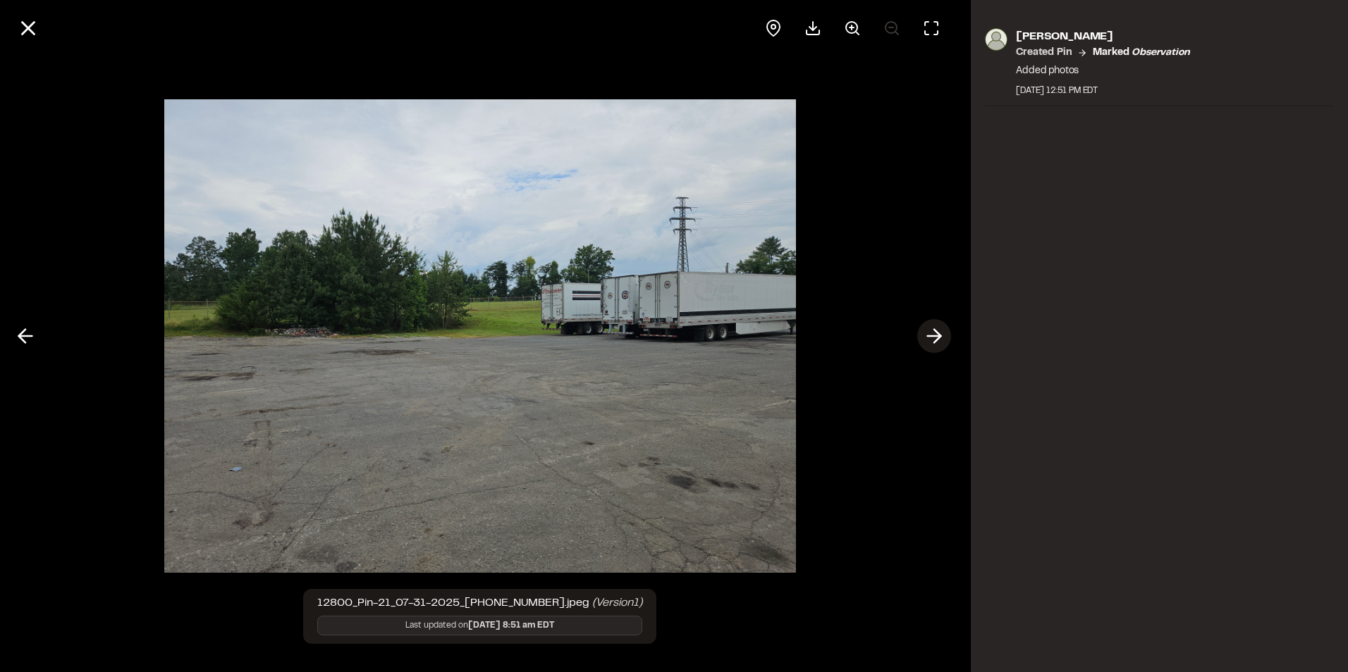
click at [940, 338] on polyline at bounding box center [937, 336] width 6 height 13
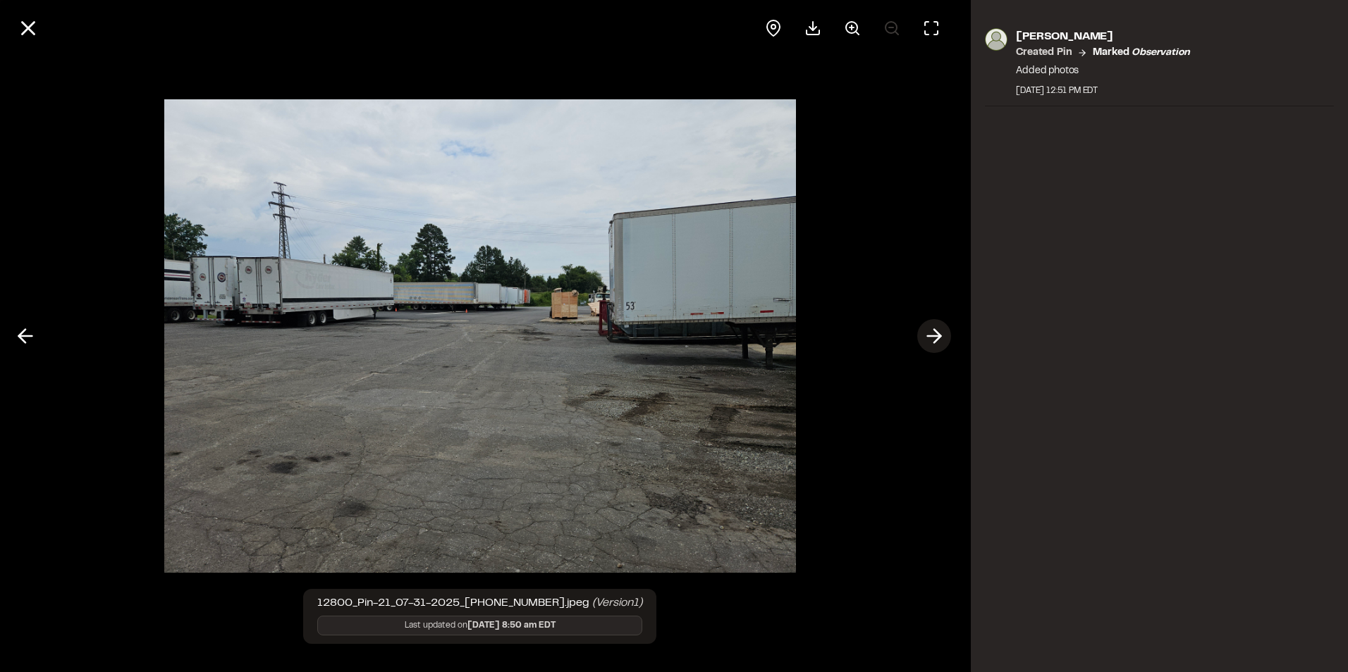
click at [939, 339] on polyline at bounding box center [937, 336] width 6 height 13
